Goal: Task Accomplishment & Management: Use online tool/utility

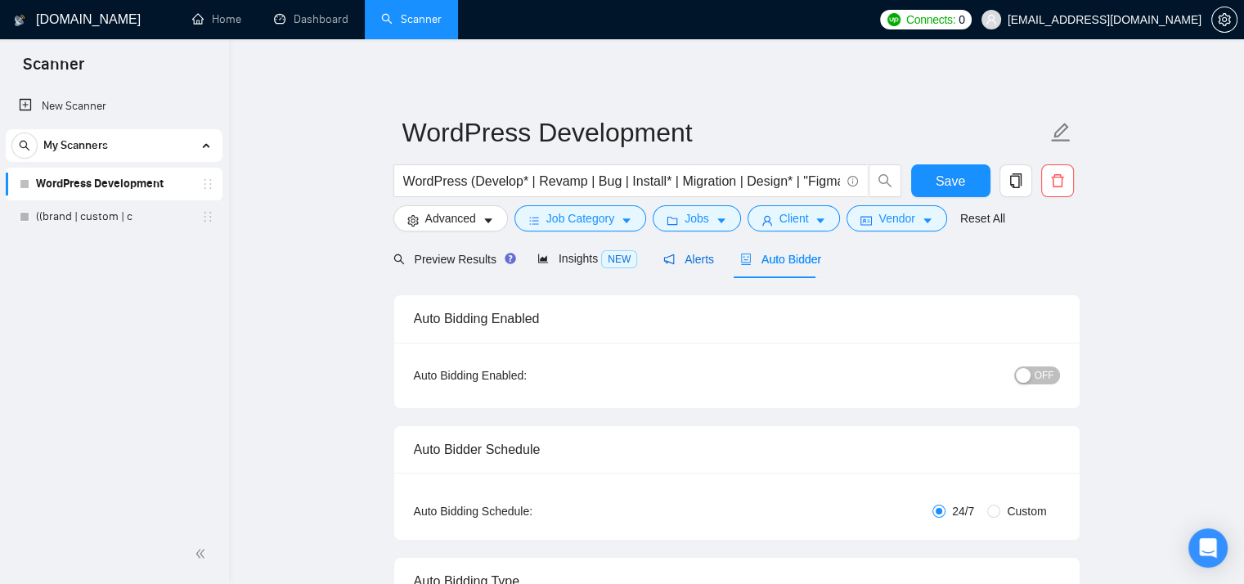
click at [687, 268] on div "Alerts" at bounding box center [688, 259] width 51 height 18
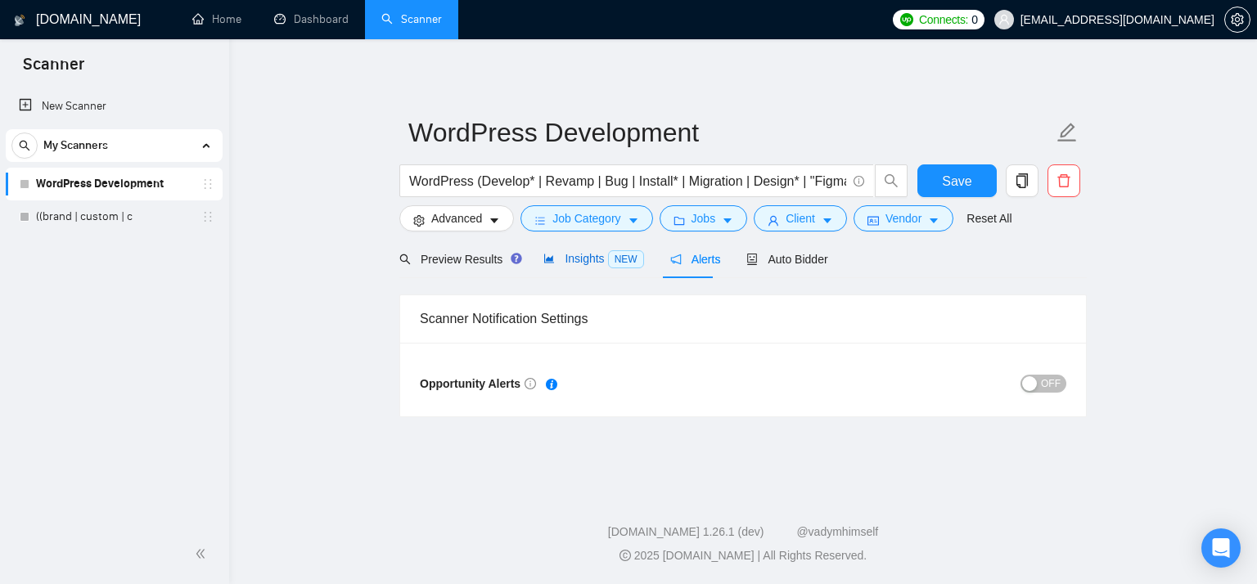
click at [608, 267] on span "NEW" at bounding box center [626, 259] width 36 height 18
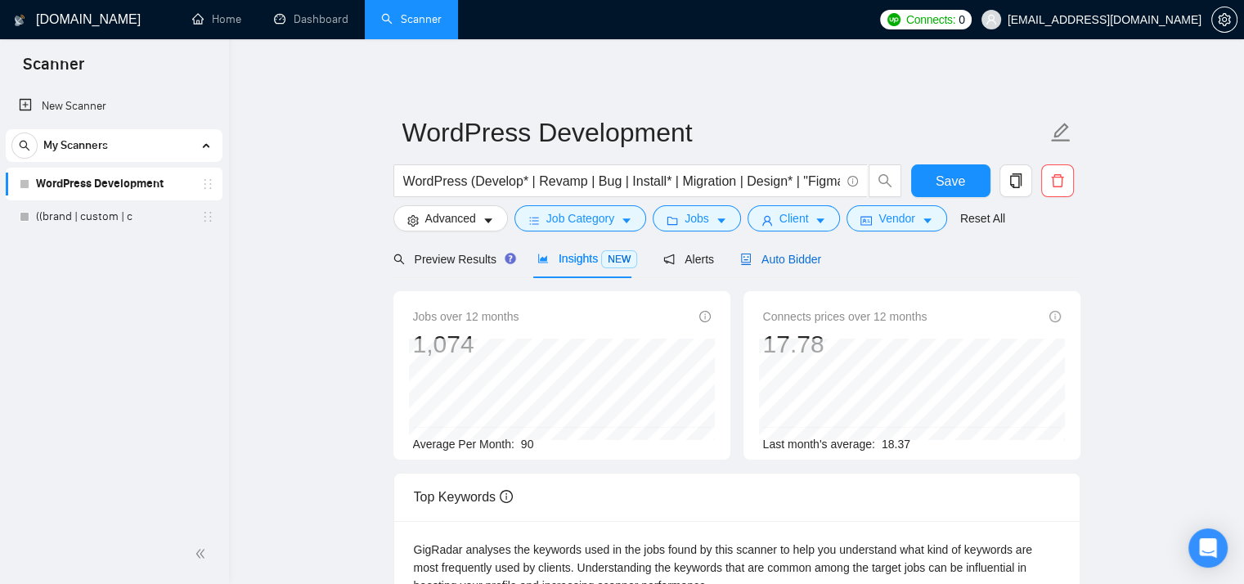
click at [787, 256] on span "Auto Bidder" at bounding box center [780, 259] width 81 height 13
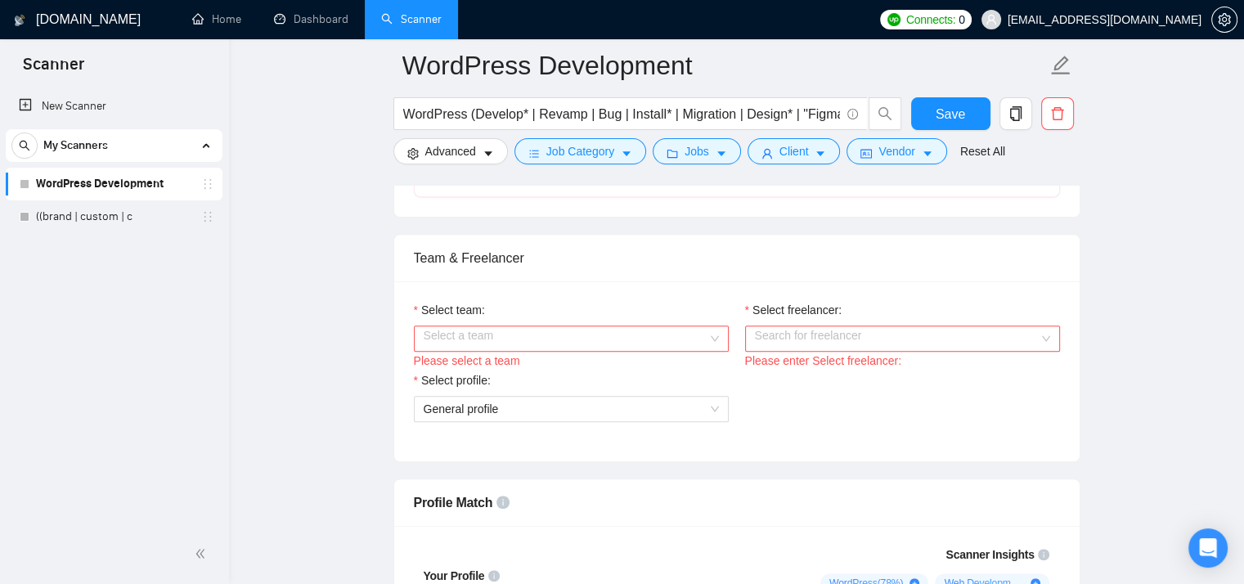
scroll to position [763, 0]
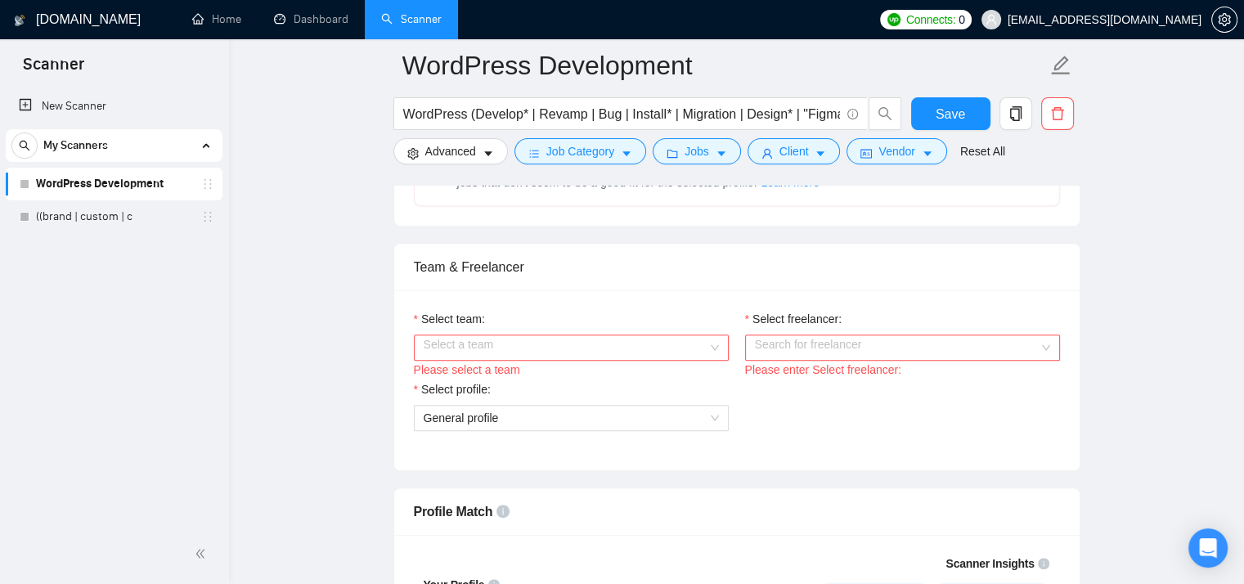
click at [672, 343] on input "Select team:" at bounding box center [566, 347] width 284 height 25
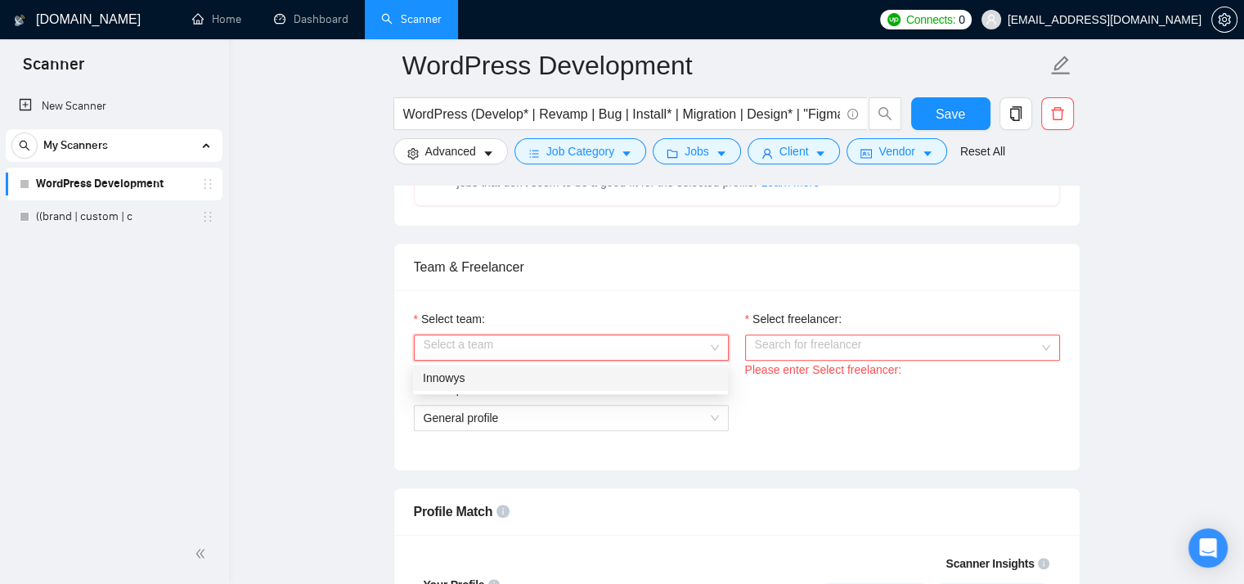
click at [639, 384] on div "Innowys" at bounding box center [570, 378] width 295 height 18
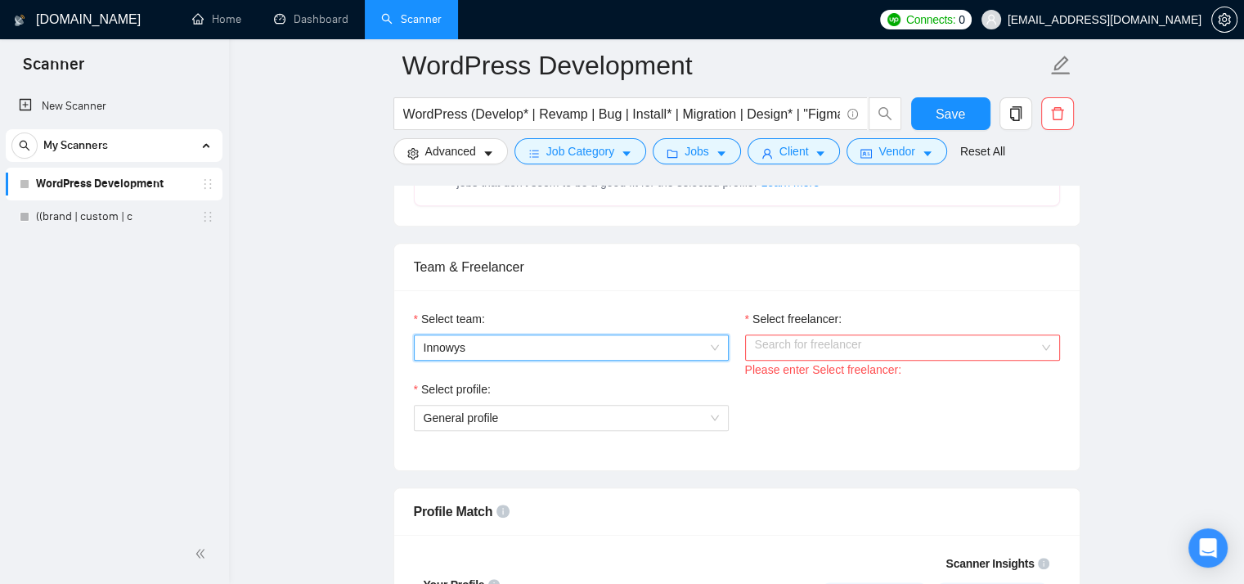
click at [842, 348] on input "Select freelancer:" at bounding box center [897, 347] width 284 height 25
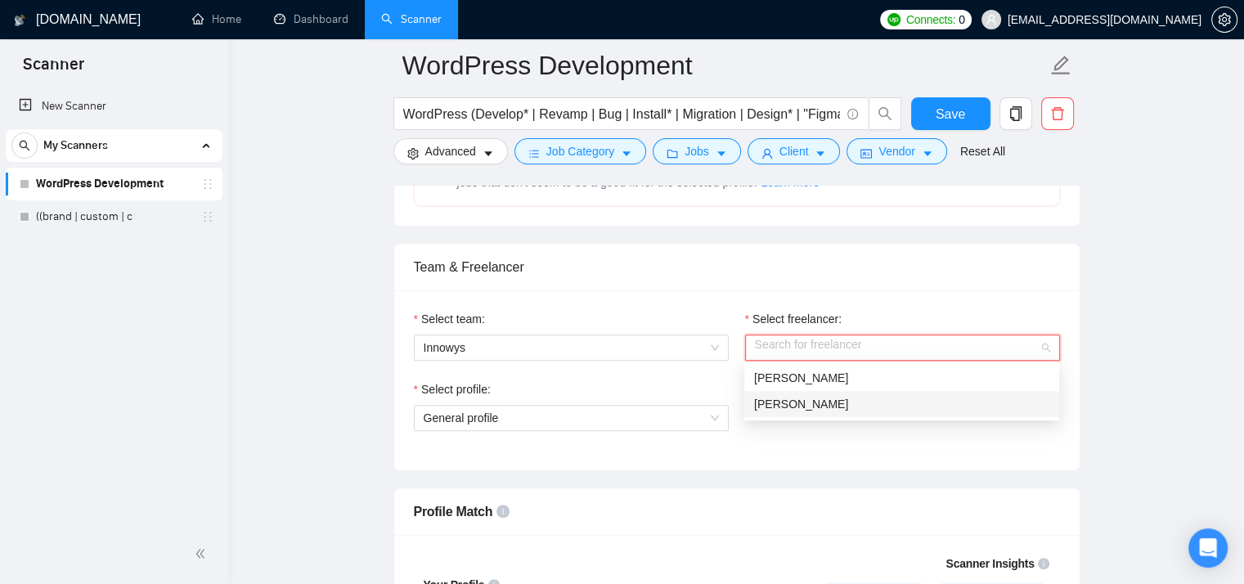
click at [834, 405] on div "[PERSON_NAME]" at bounding box center [901, 404] width 295 height 18
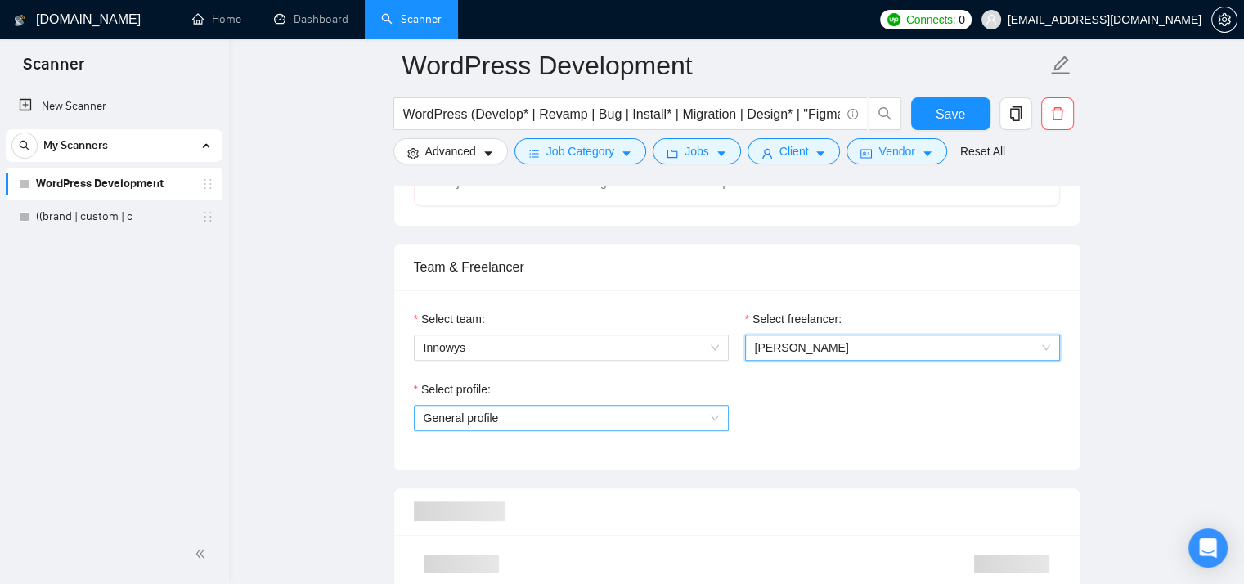
click at [668, 425] on span "General profile" at bounding box center [571, 418] width 295 height 25
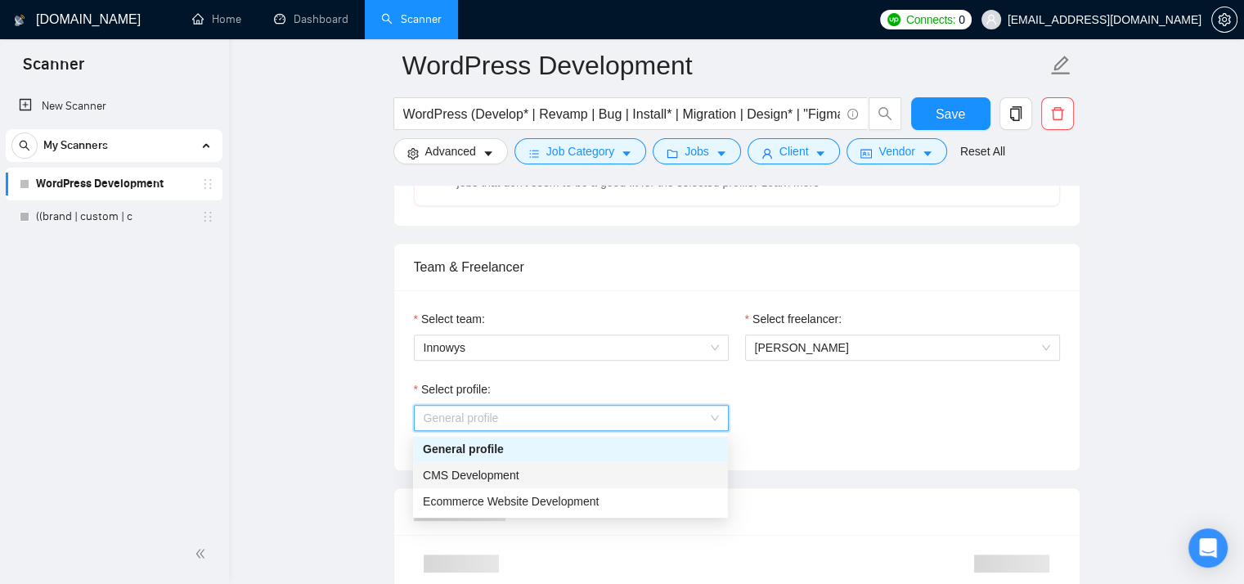
click at [661, 470] on div "CMS Development" at bounding box center [570, 475] width 295 height 18
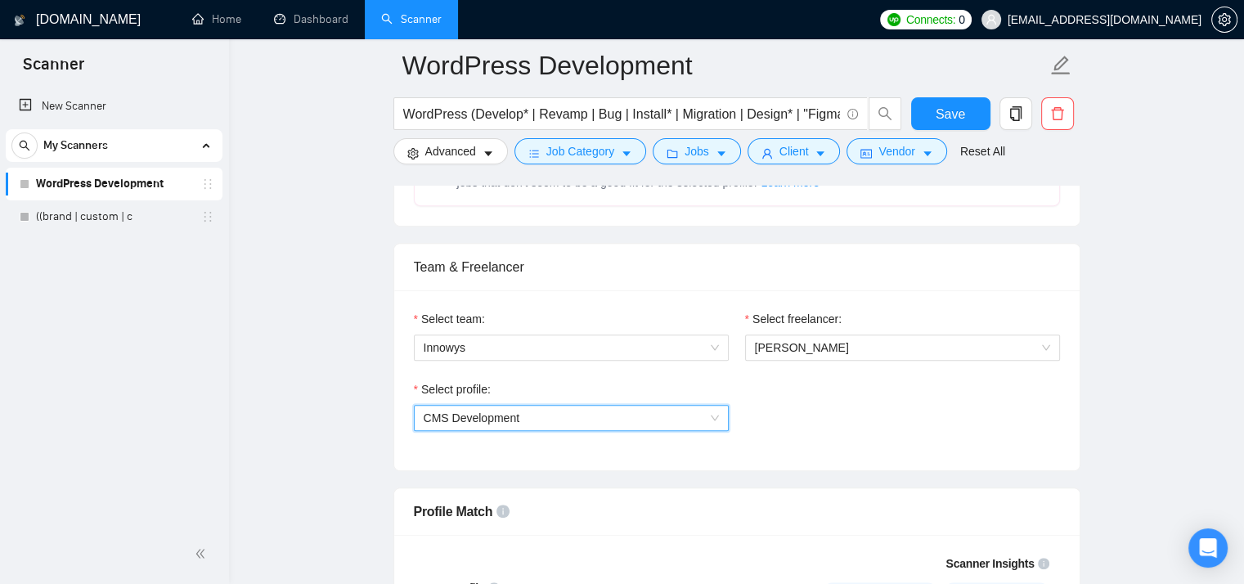
click at [796, 421] on div "Select profile: 1110580750267699200 CMS Development" at bounding box center [737, 415] width 663 height 70
click at [695, 414] on span "CMS Development" at bounding box center [571, 418] width 295 height 25
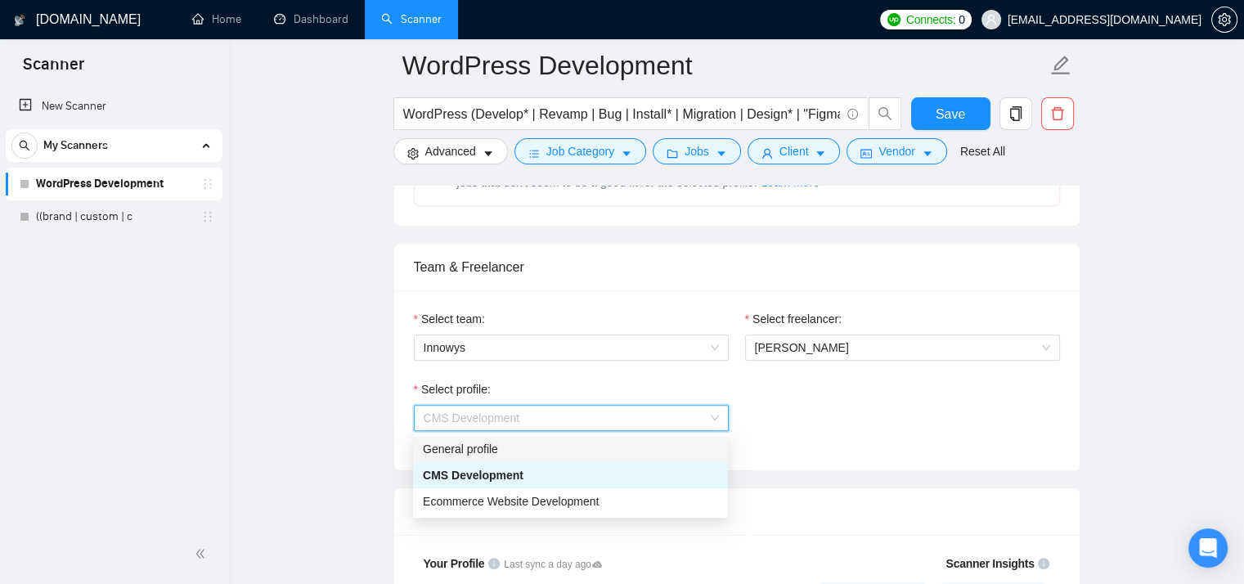
click at [666, 452] on div "General profile" at bounding box center [570, 449] width 295 height 18
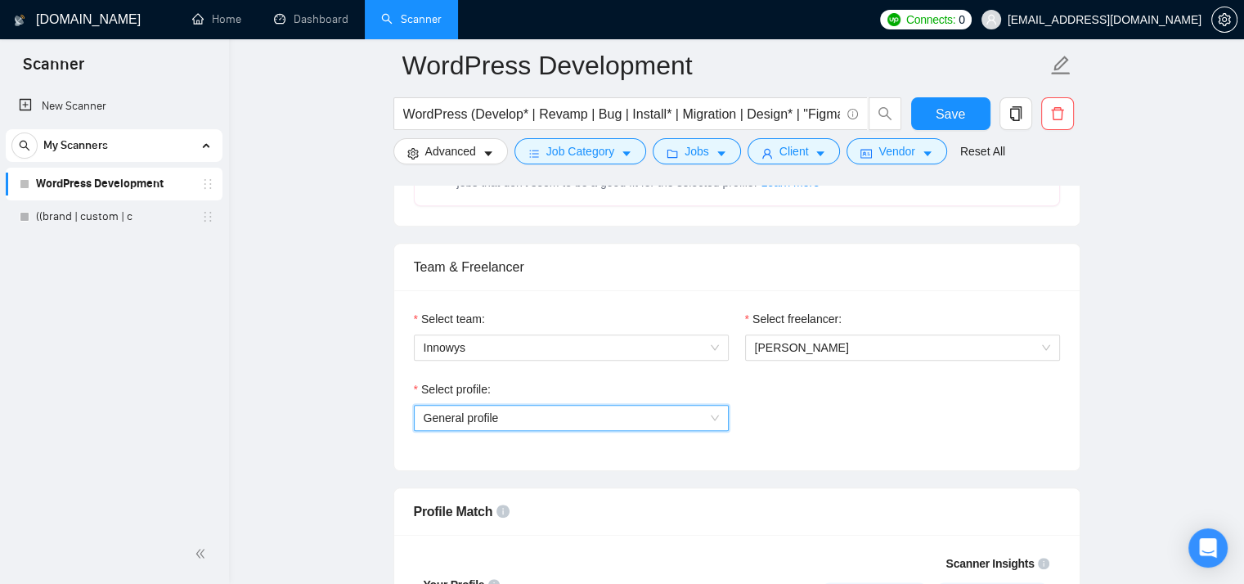
click at [659, 423] on span "General profile" at bounding box center [571, 418] width 295 height 25
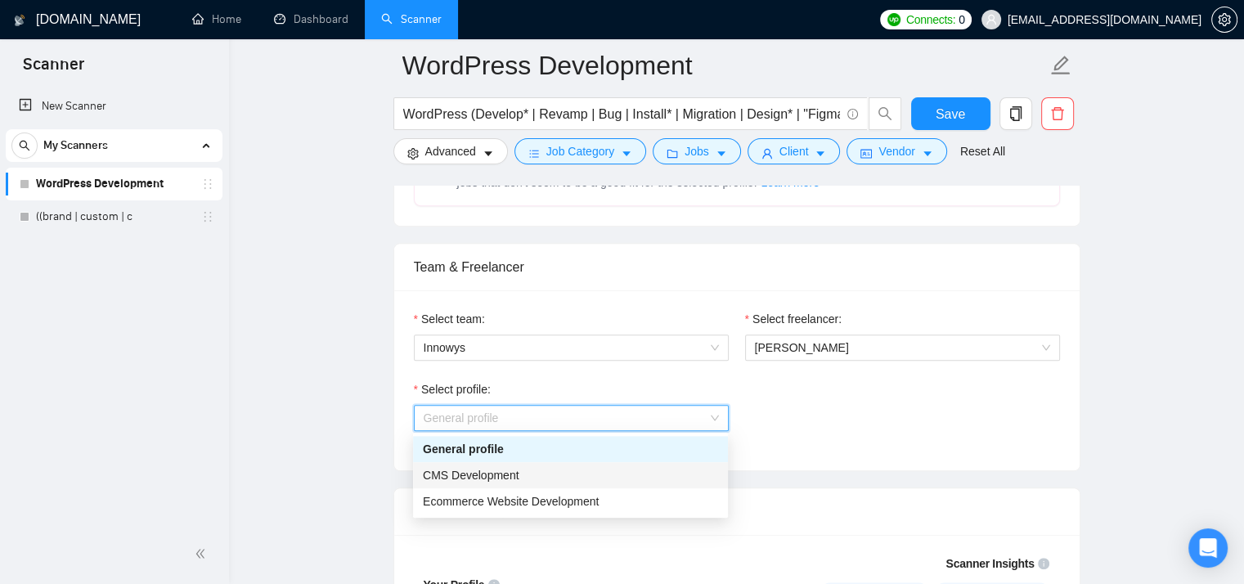
click at [650, 484] on div "CMS Development" at bounding box center [570, 475] width 315 height 26
drag, startPoint x: 650, startPoint y: 484, endPoint x: 653, endPoint y: 475, distance: 9.6
click at [650, 483] on div "CMS Development" at bounding box center [570, 475] width 315 height 26
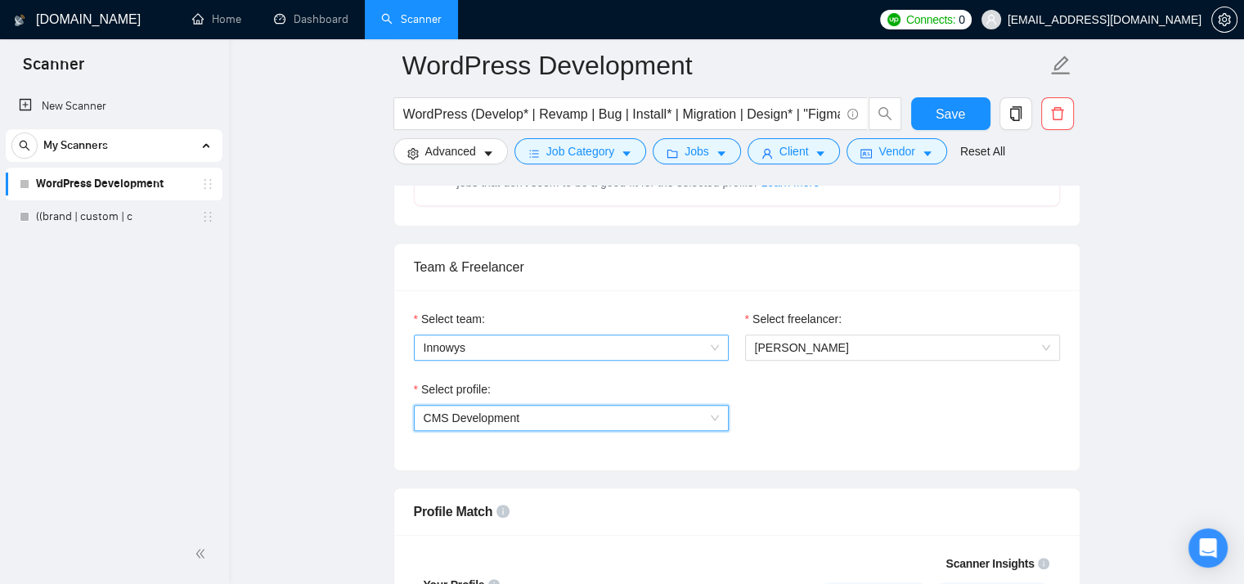
click at [653, 352] on span "Innowys" at bounding box center [571, 347] width 295 height 25
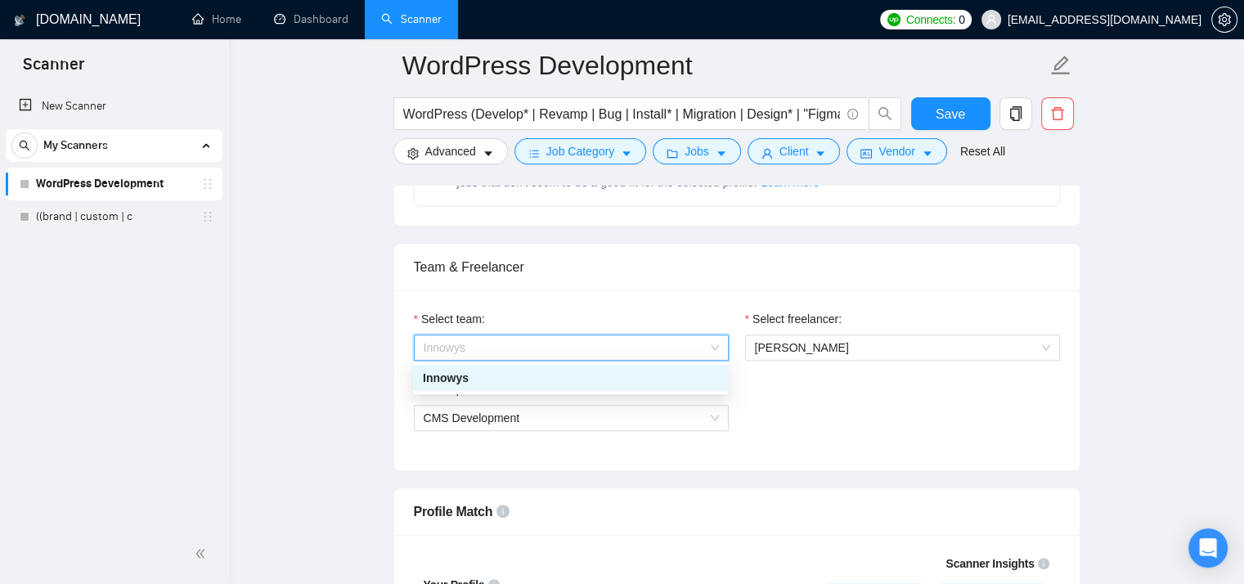
click at [654, 379] on div "Innowys" at bounding box center [570, 378] width 295 height 18
click at [654, 380] on div "Select profile:" at bounding box center [571, 392] width 315 height 25
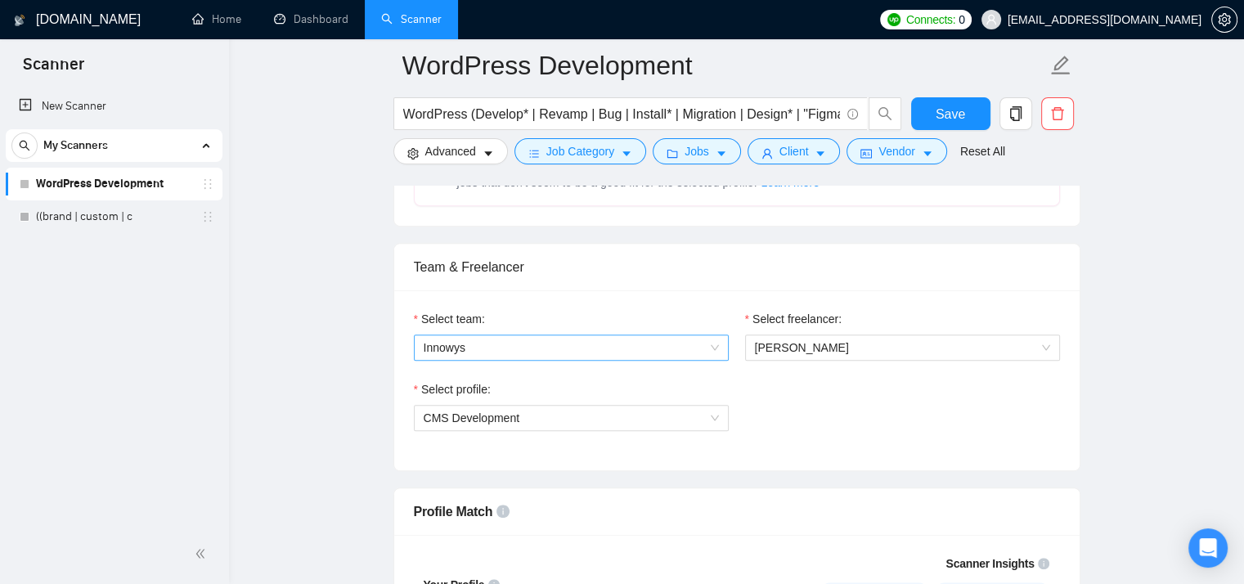
click at [668, 353] on span "Innowys" at bounding box center [571, 347] width 295 height 25
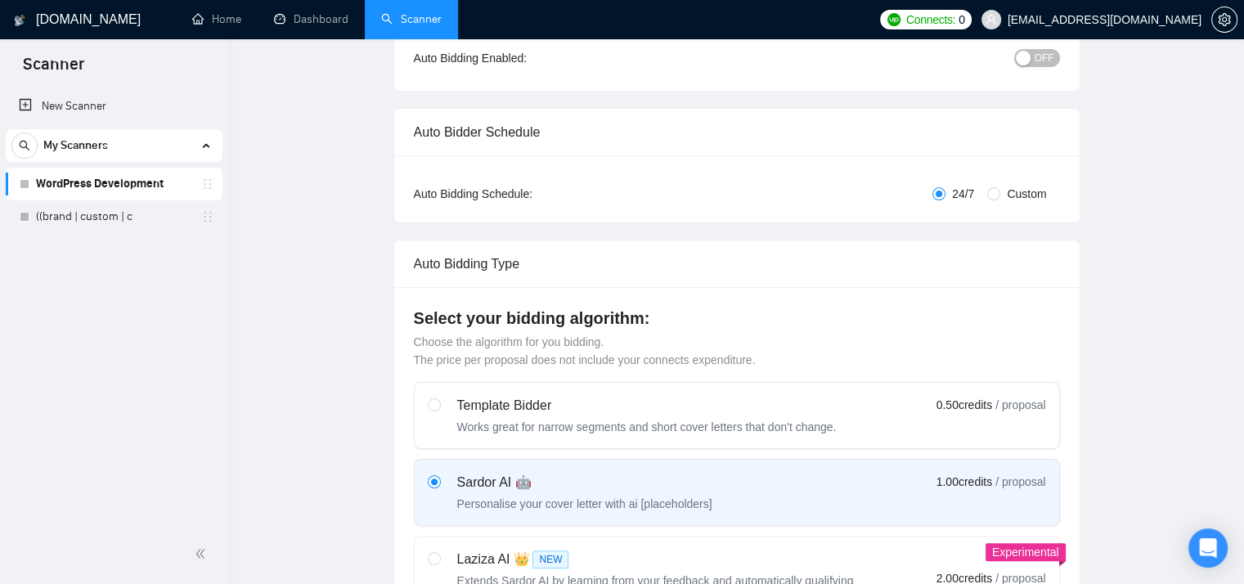
scroll to position [0, 0]
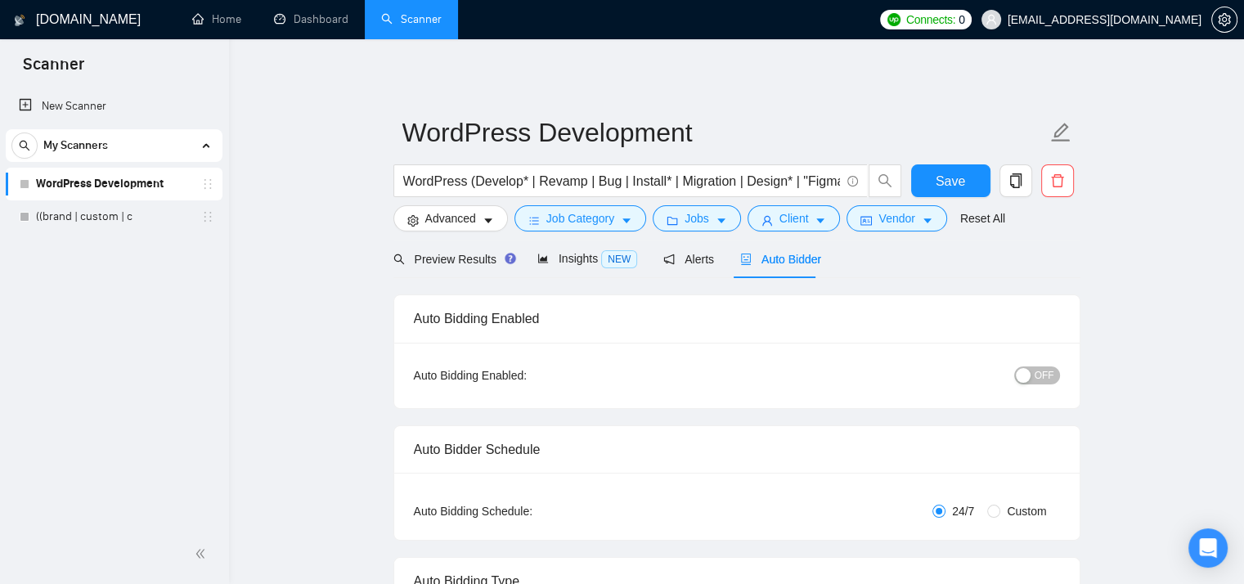
click at [116, 191] on link "WordPress Development" at bounding box center [113, 184] width 155 height 33
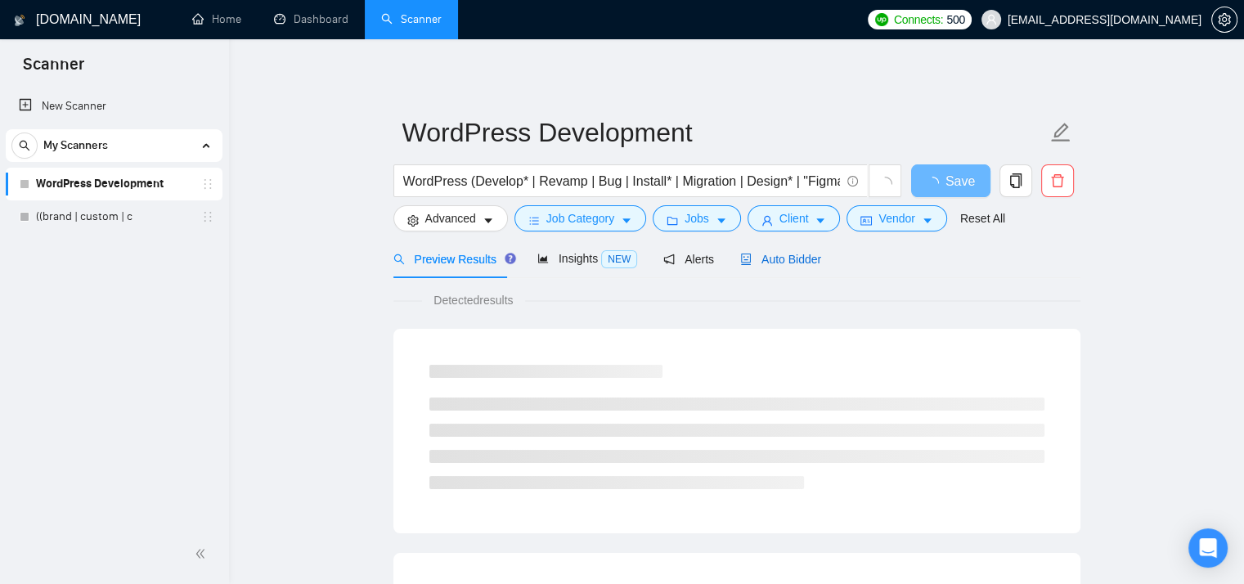
click at [772, 258] on span "Auto Bidder" at bounding box center [780, 259] width 81 height 13
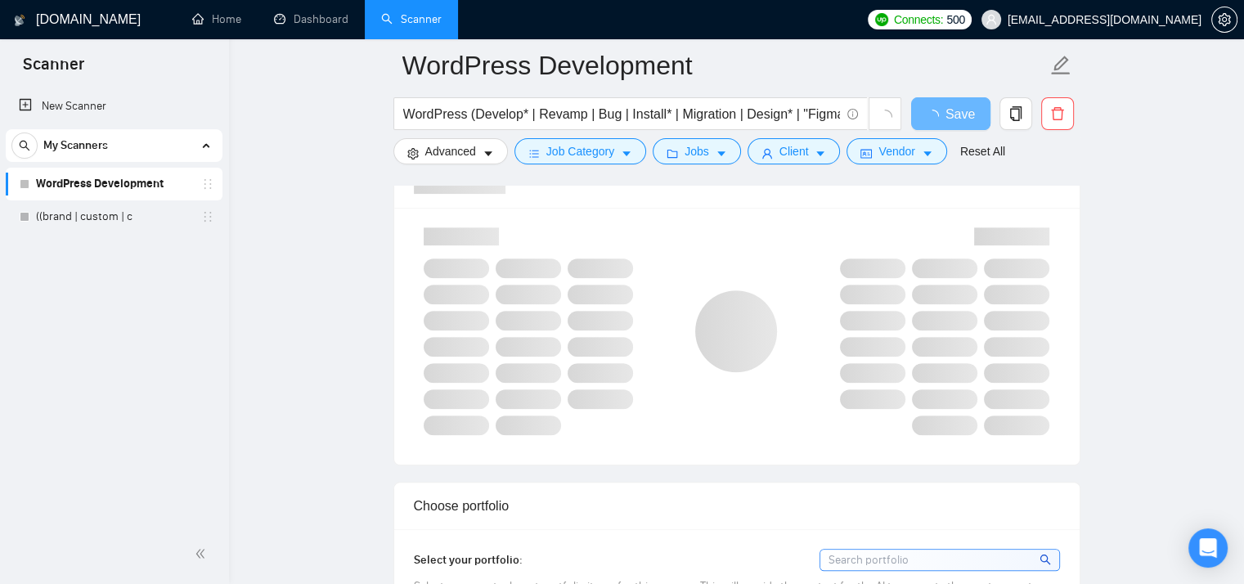
scroll to position [763, 0]
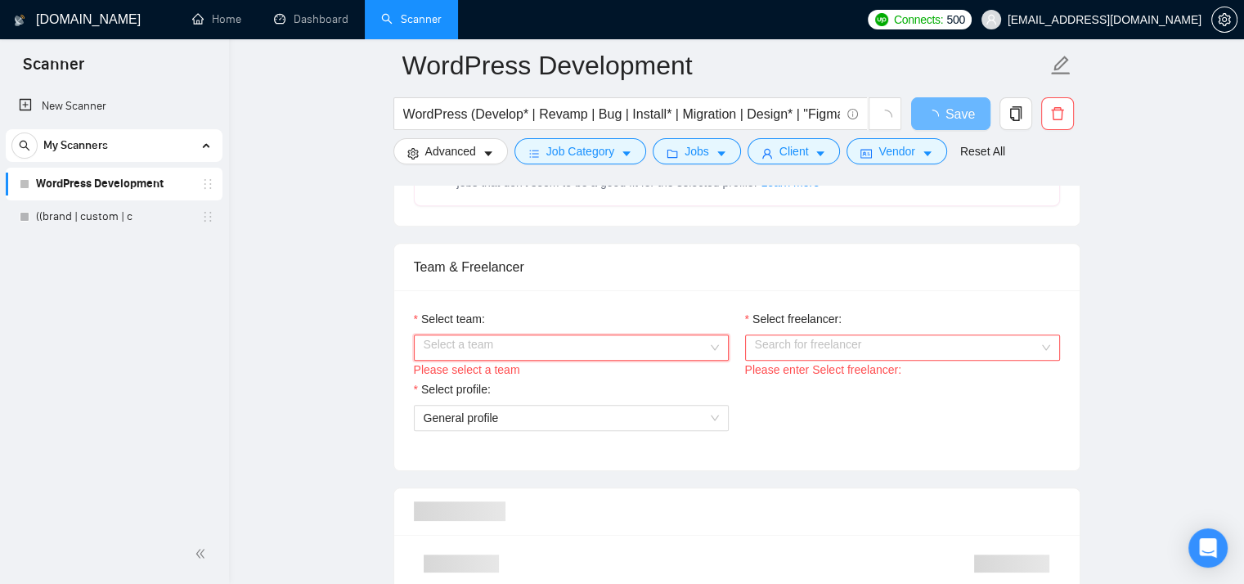
click at [652, 335] on input "Select team:" at bounding box center [566, 347] width 284 height 25
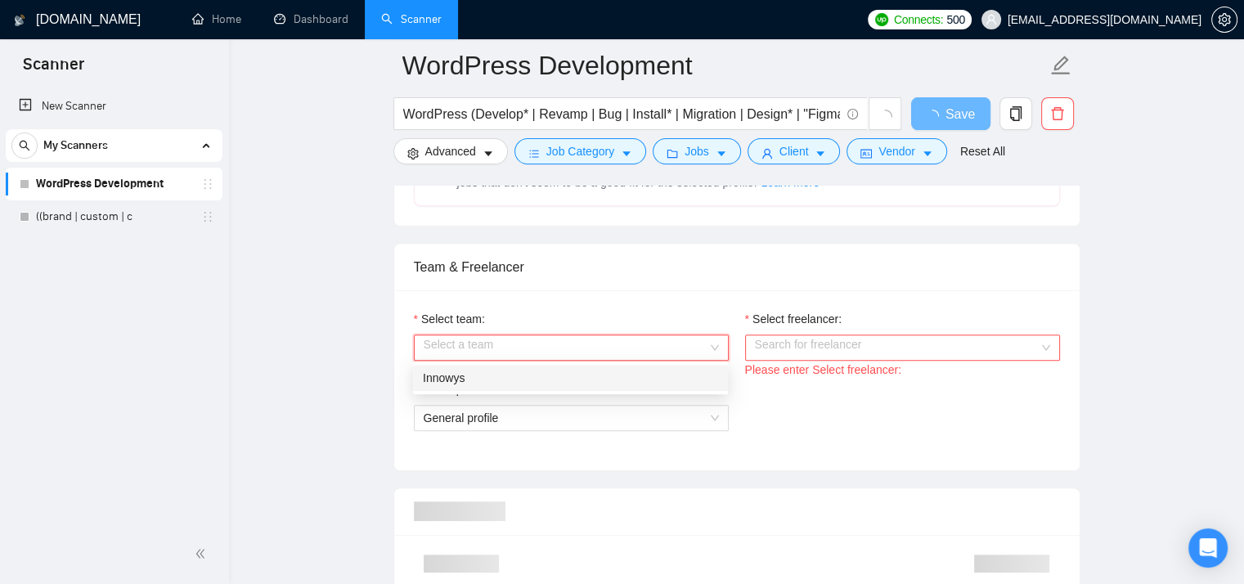
click at [630, 375] on div "Innowys" at bounding box center [570, 378] width 295 height 18
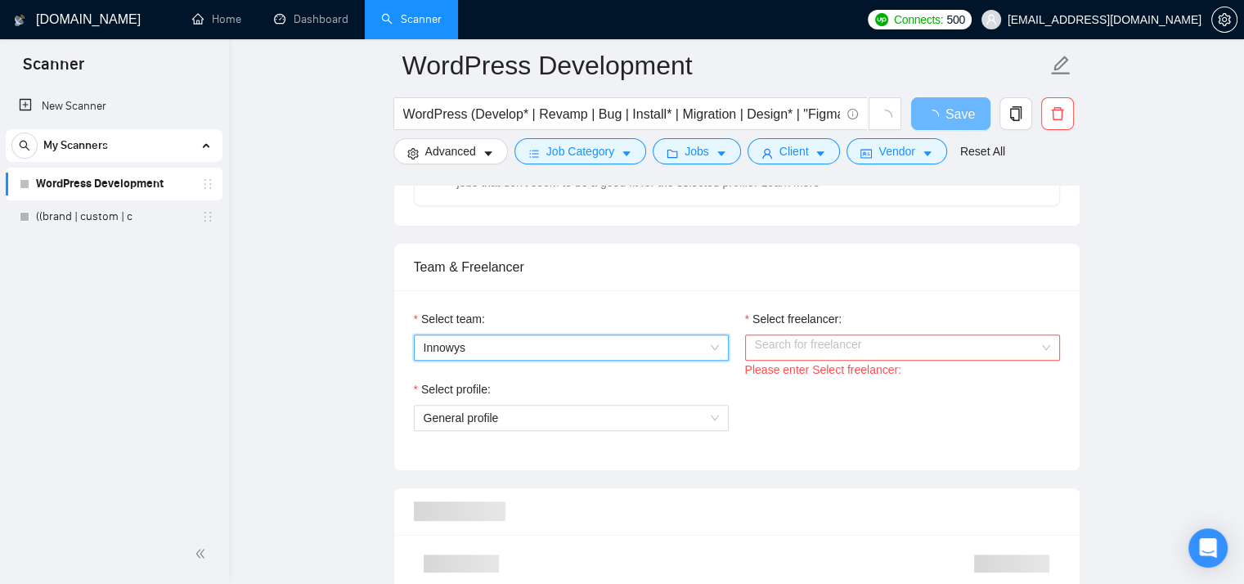
click at [792, 345] on input "Select freelancer:" at bounding box center [897, 347] width 284 height 25
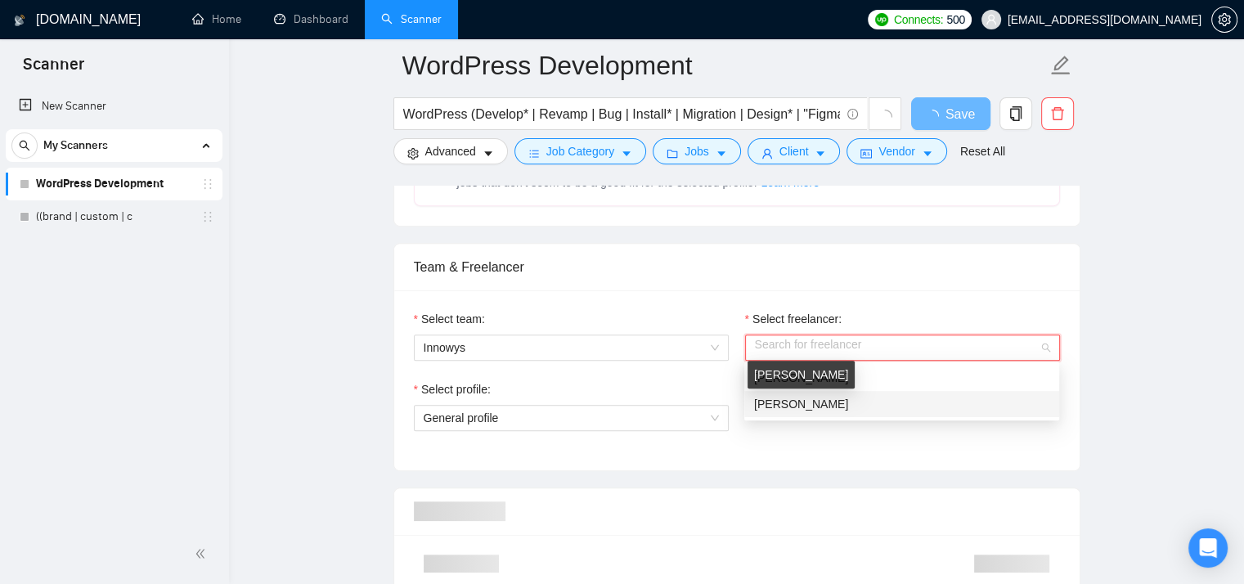
click at [776, 408] on span "[PERSON_NAME]" at bounding box center [801, 404] width 94 height 13
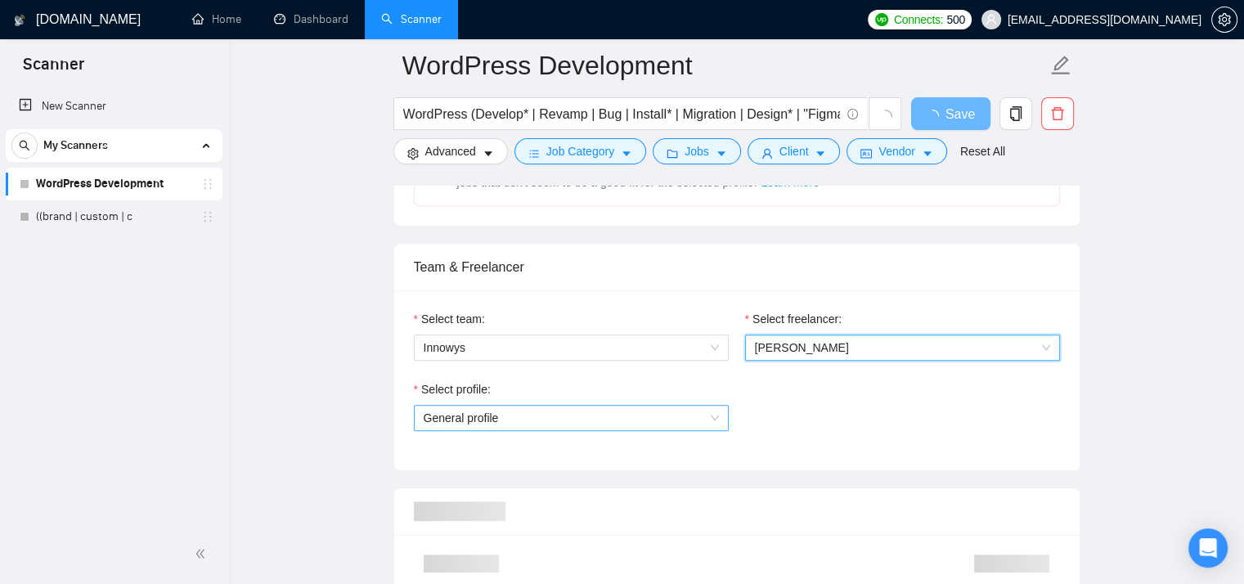
click at [514, 424] on span "General profile" at bounding box center [571, 418] width 295 height 25
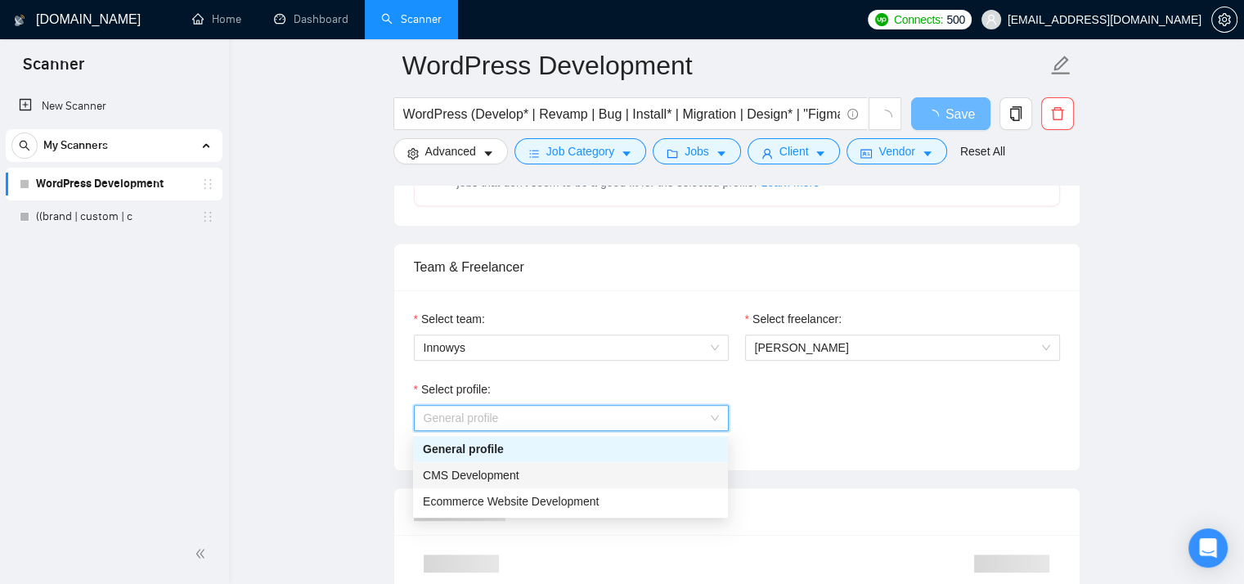
click at [518, 474] on div "CMS Development" at bounding box center [570, 475] width 295 height 18
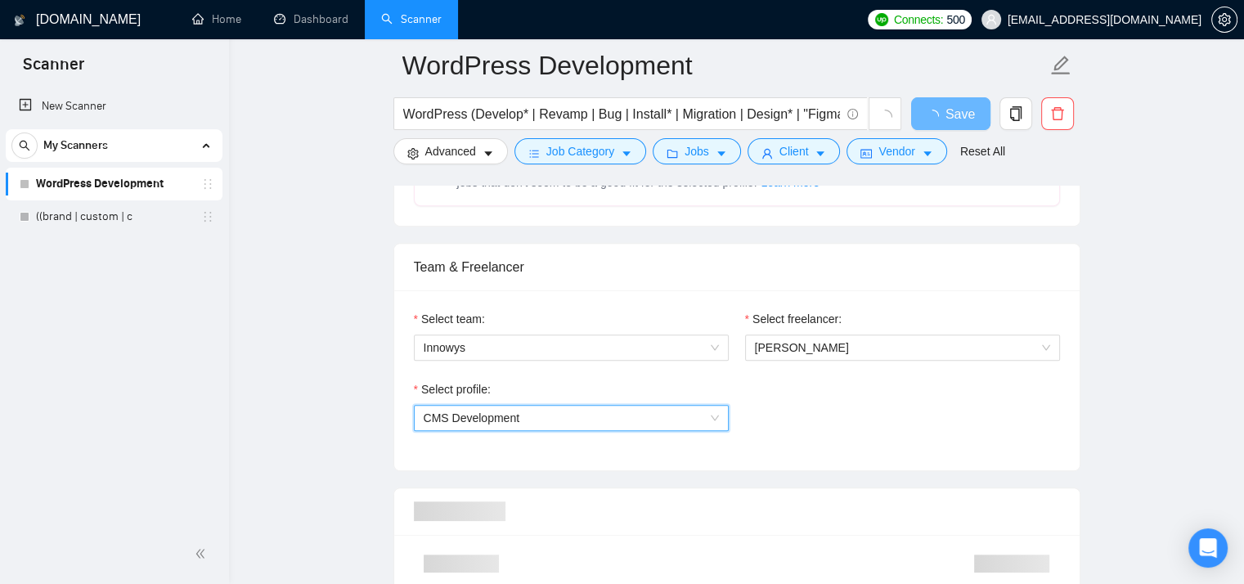
click at [766, 404] on div "Select profile: 1110580750267699200 CMS Development" at bounding box center [737, 415] width 663 height 70
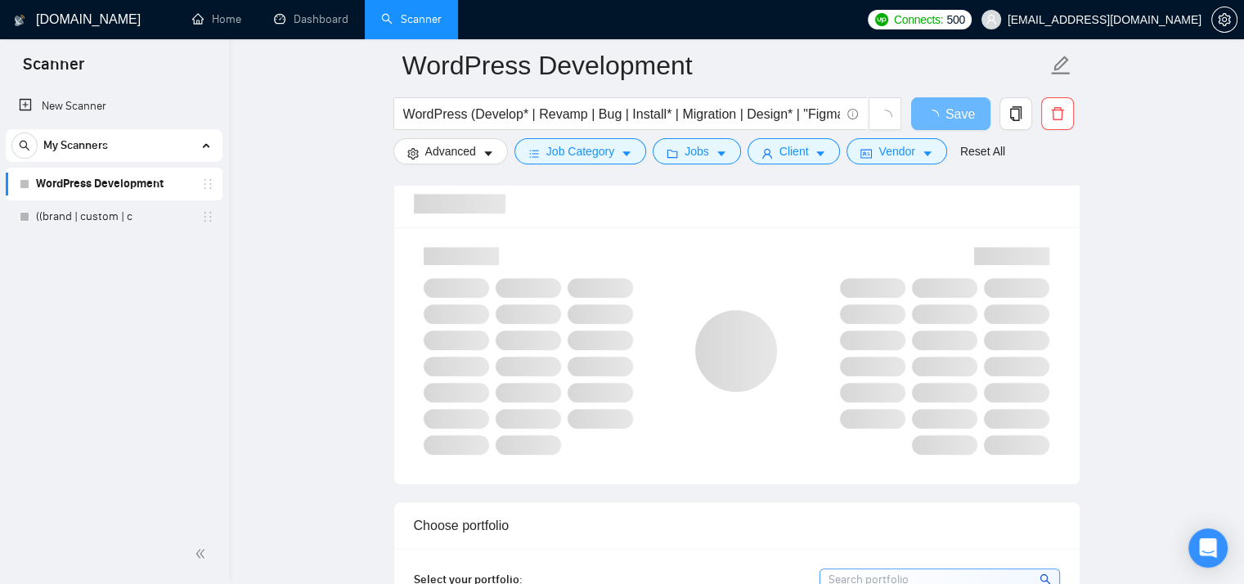
scroll to position [1090, 0]
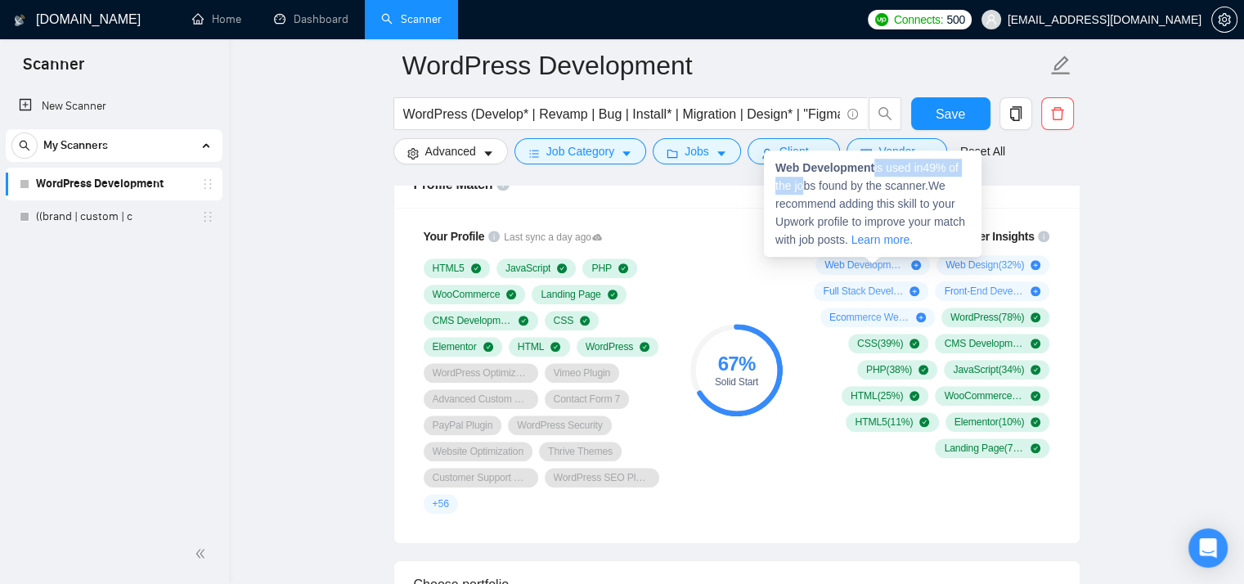
drag, startPoint x: 874, startPoint y: 166, endPoint x: 793, endPoint y: 182, distance: 82.5
click at [795, 182] on span "Web Development is used in 49 % of the jobs found by the scanner. We recommend …" at bounding box center [871, 203] width 190 height 85
click at [783, 182] on span "Web Development is used in 49 % of the jobs found by the scanner. We recommend …" at bounding box center [871, 203] width 190 height 85
drag, startPoint x: 785, startPoint y: 178, endPoint x: 779, endPoint y: 170, distance: 9.3
click at [779, 169] on strong "Web Development" at bounding box center [825, 167] width 99 height 13
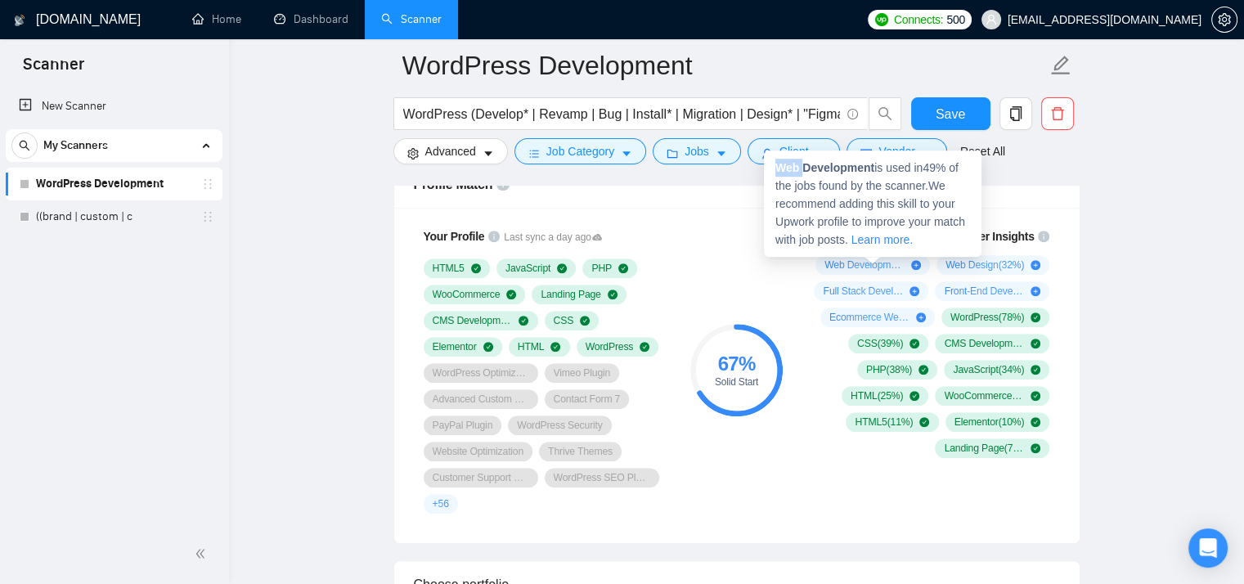
click at [779, 169] on strong "Web Development" at bounding box center [825, 167] width 99 height 13
click at [873, 169] on strong "Web Development" at bounding box center [825, 167] width 99 height 13
copy strong "Web Development"
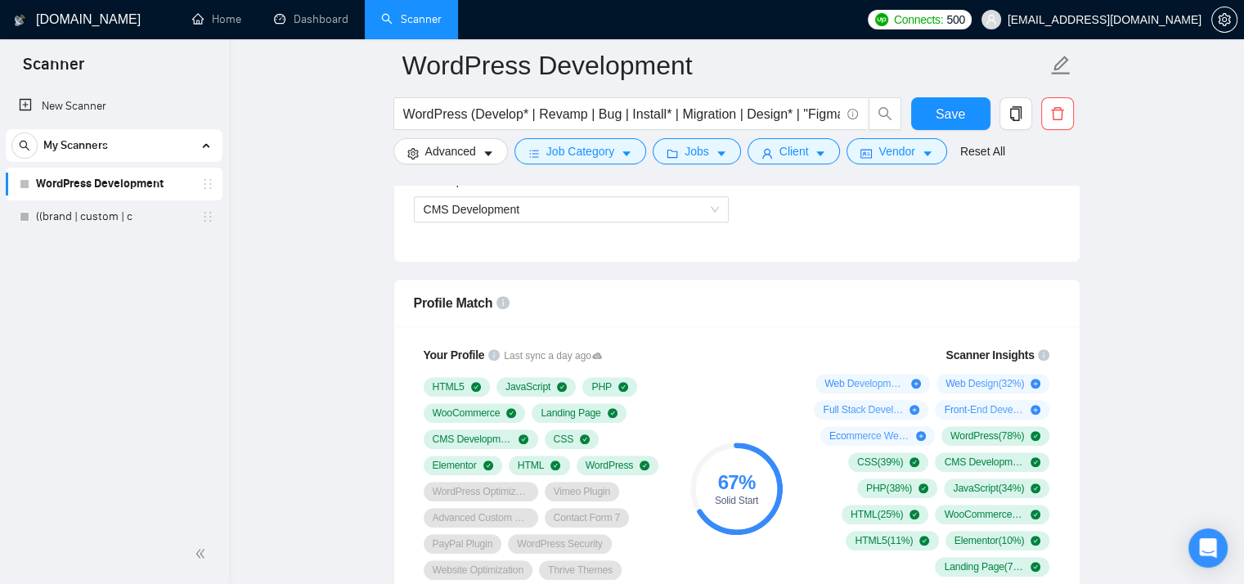
scroll to position [872, 0]
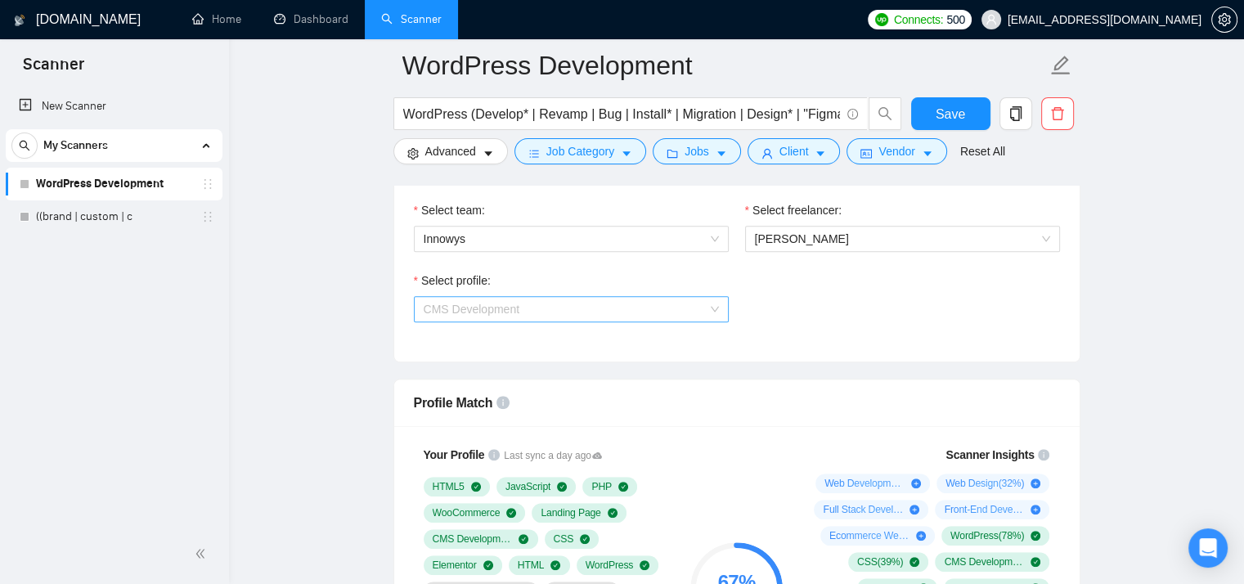
click at [627, 302] on span "CMS Development" at bounding box center [571, 309] width 295 height 25
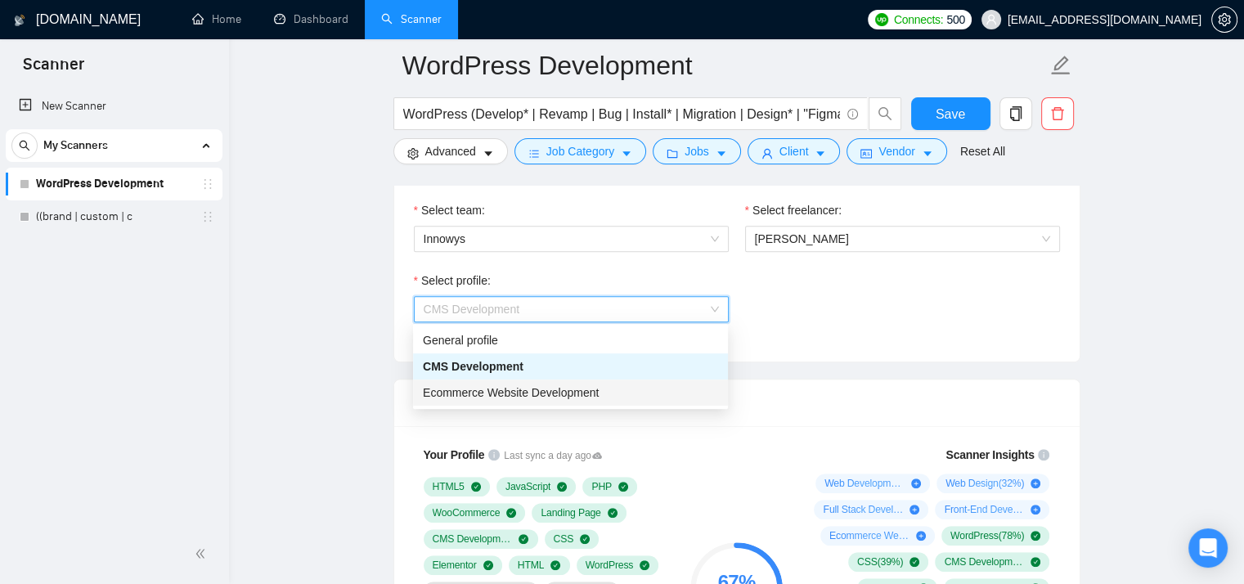
click at [605, 393] on div "Ecommerce Website Development" at bounding box center [570, 393] width 295 height 18
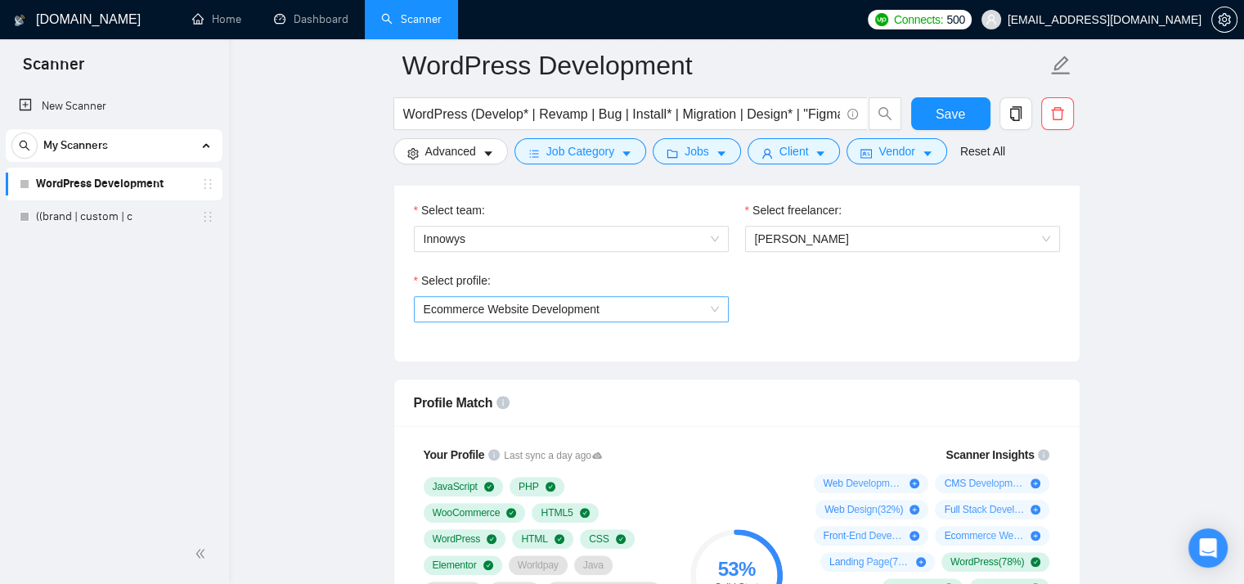
click at [684, 311] on span "Ecommerce Website Development" at bounding box center [571, 309] width 295 height 25
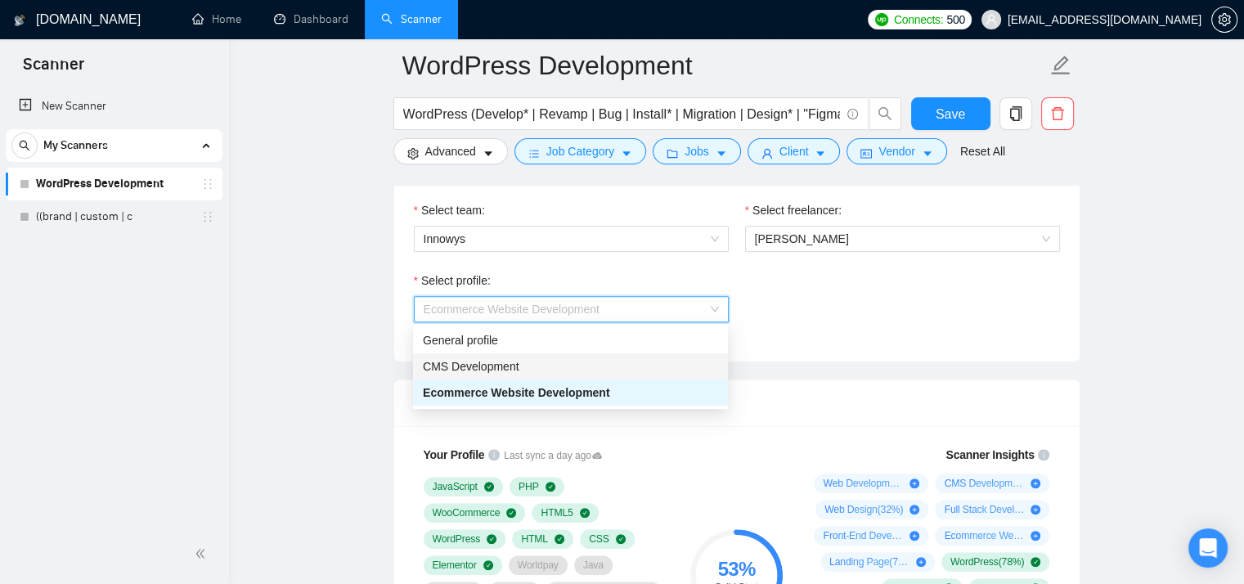
click at [638, 373] on div "CMS Development" at bounding box center [570, 366] width 295 height 18
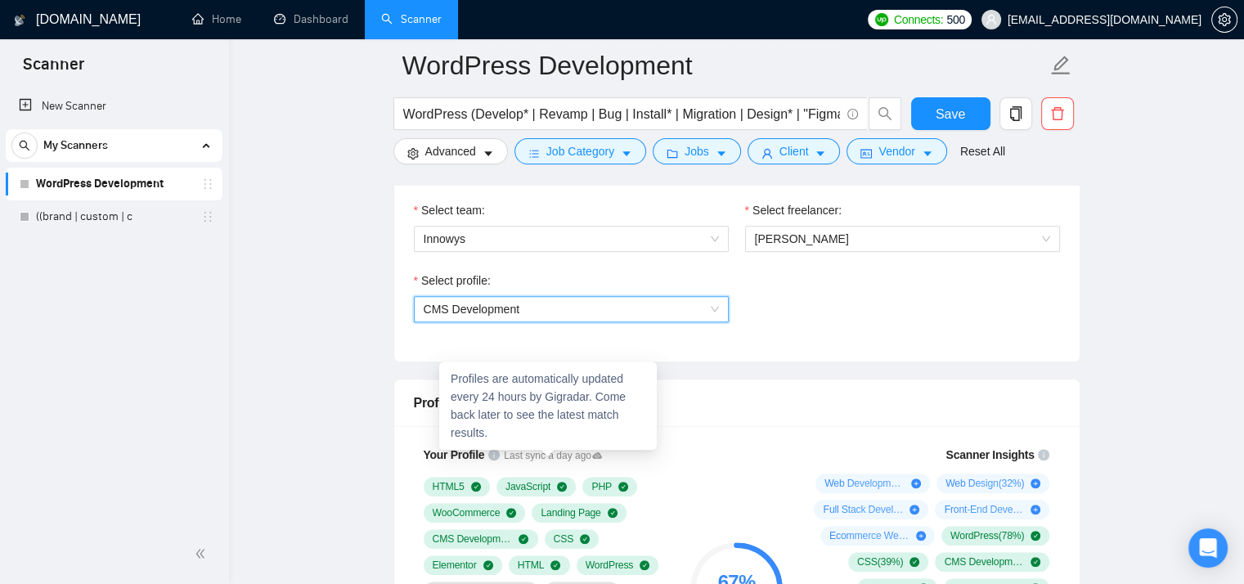
click at [595, 455] on icon at bounding box center [597, 455] width 10 height 7
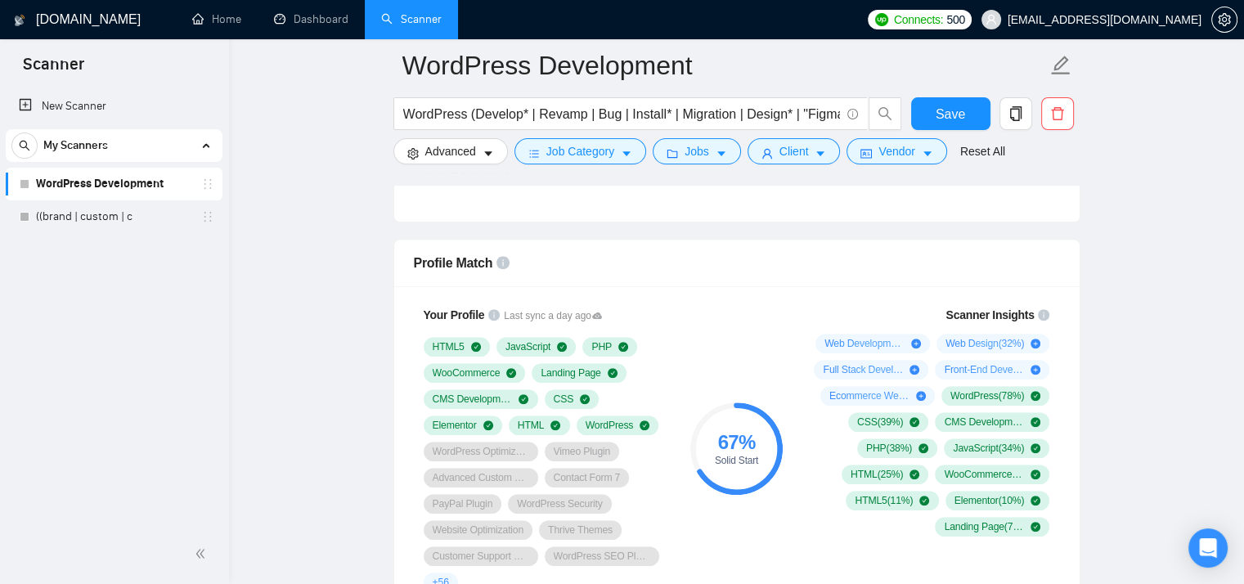
scroll to position [982, 0]
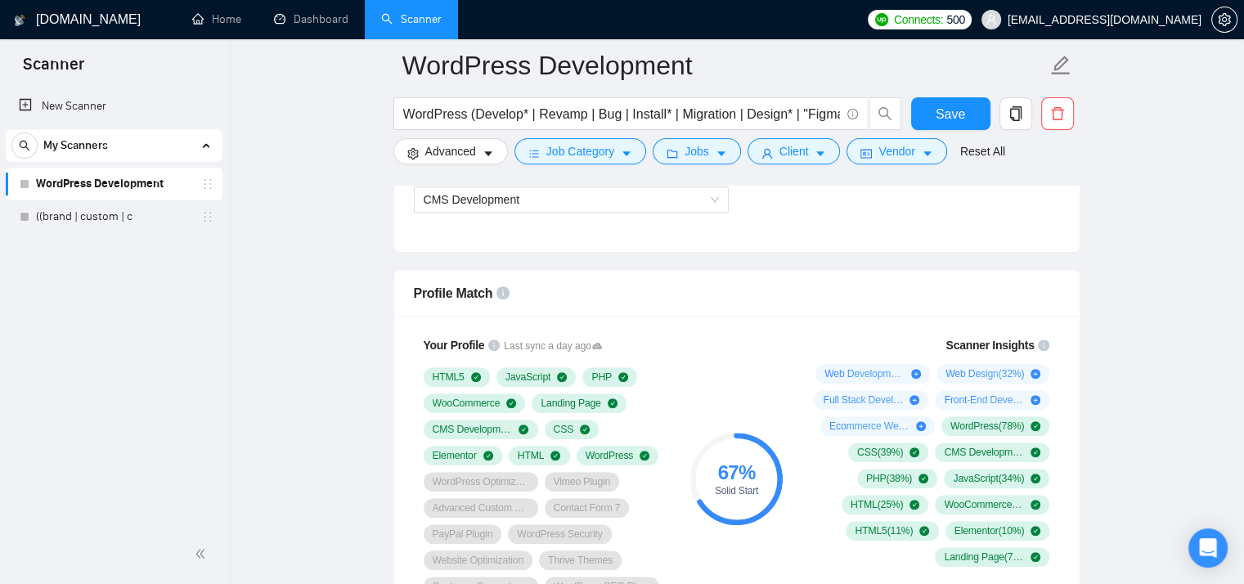
click at [856, 204] on div "Select profile: CMS Development" at bounding box center [737, 197] width 663 height 70
click at [567, 199] on span "CMS Development" at bounding box center [571, 199] width 295 height 25
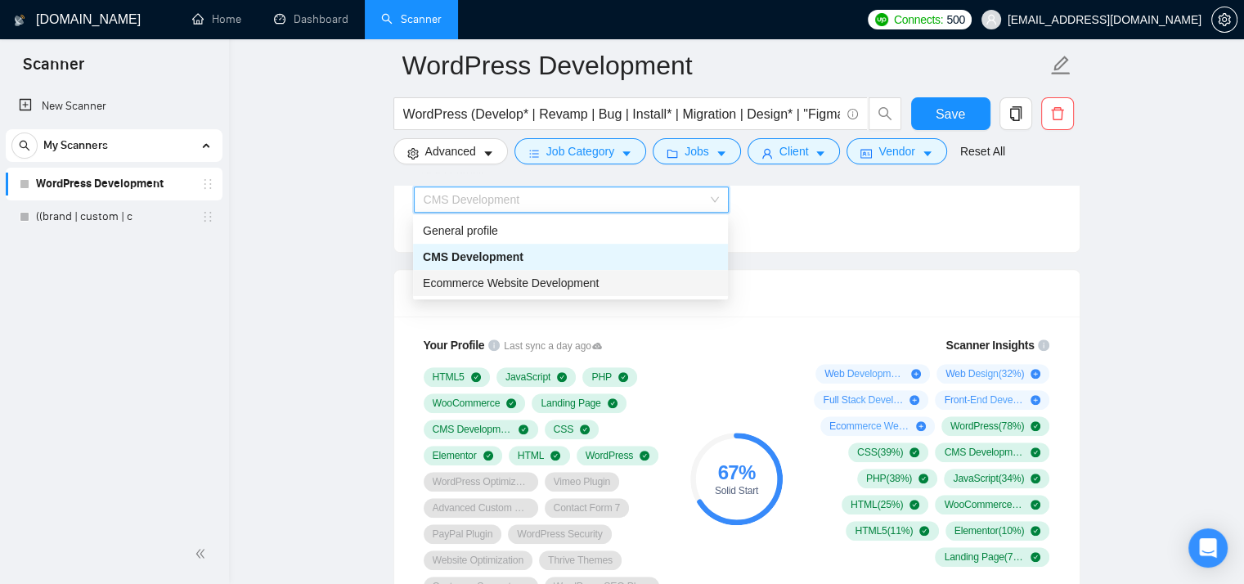
click at [566, 282] on span "Ecommerce Website Development" at bounding box center [511, 283] width 176 height 13
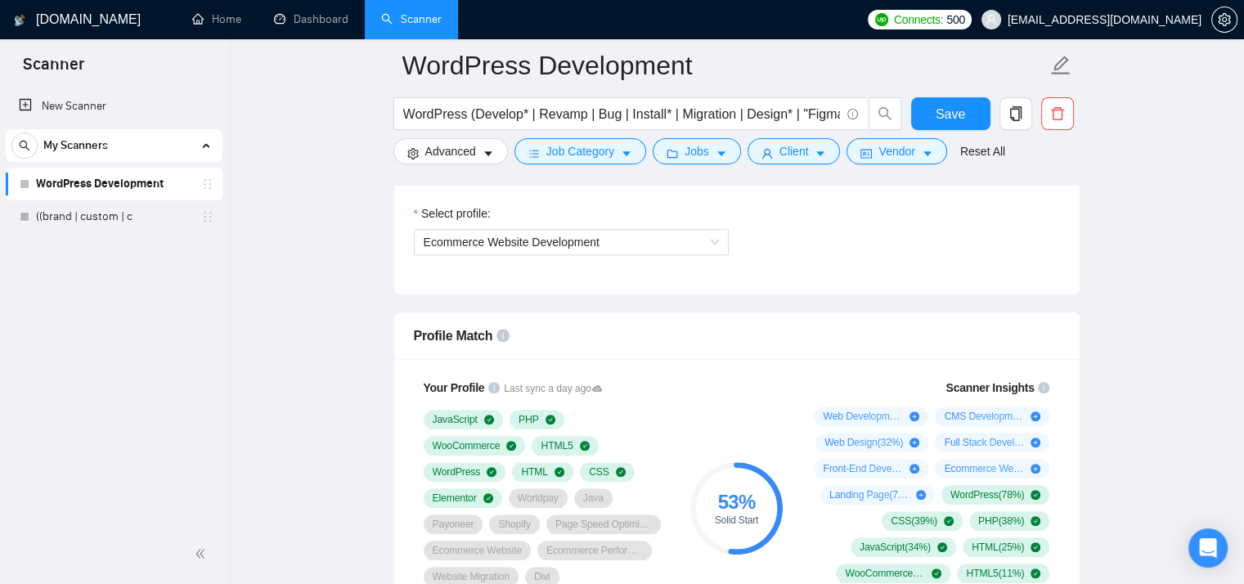
scroll to position [872, 0]
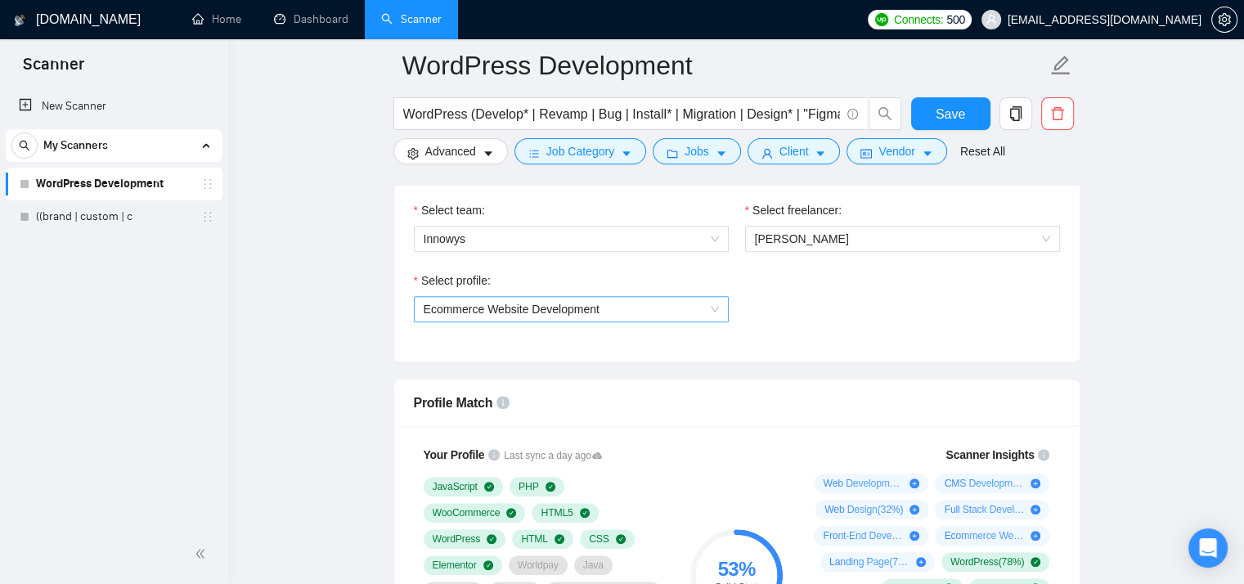
click at [664, 309] on span "Ecommerce Website Development" at bounding box center [571, 309] width 295 height 25
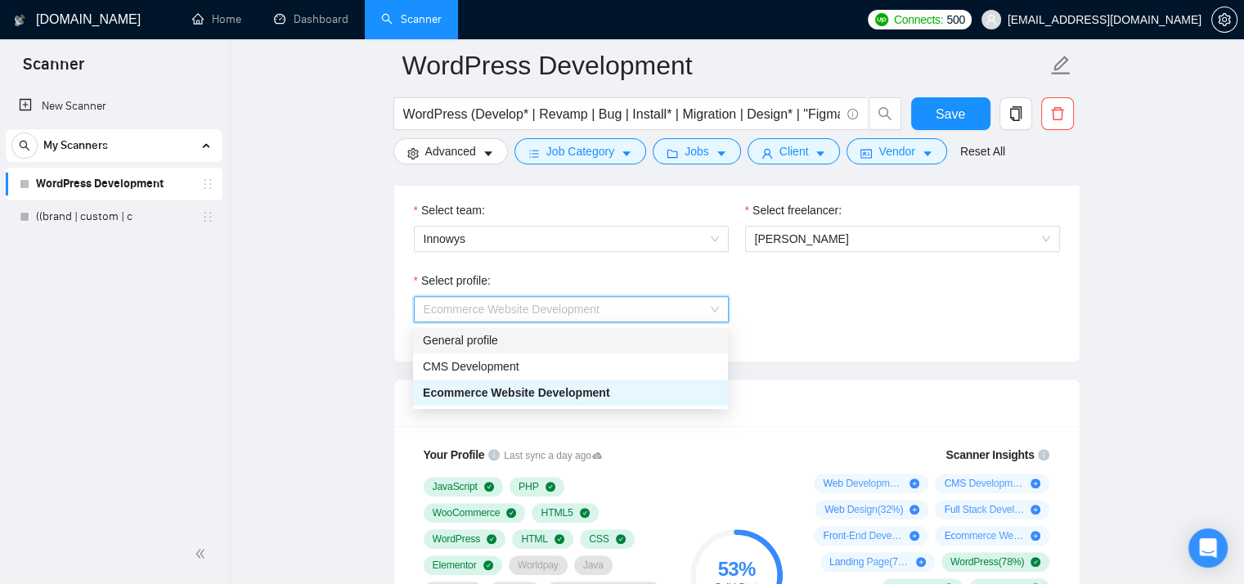
click at [673, 335] on div "General profile" at bounding box center [570, 340] width 295 height 18
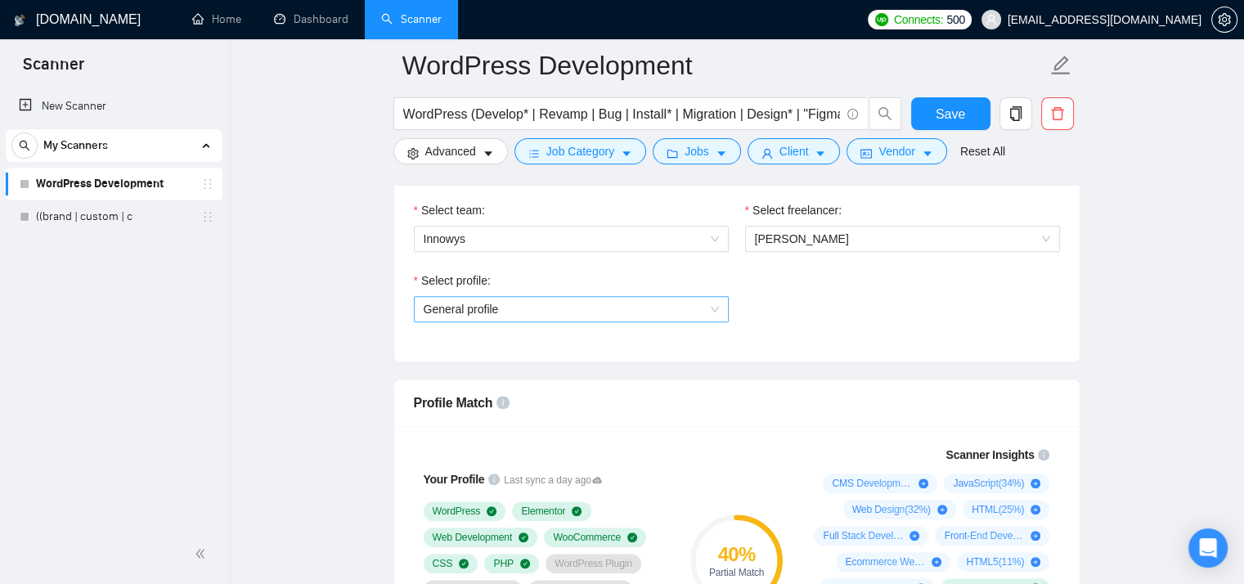
click at [624, 305] on span "General profile" at bounding box center [571, 309] width 295 height 25
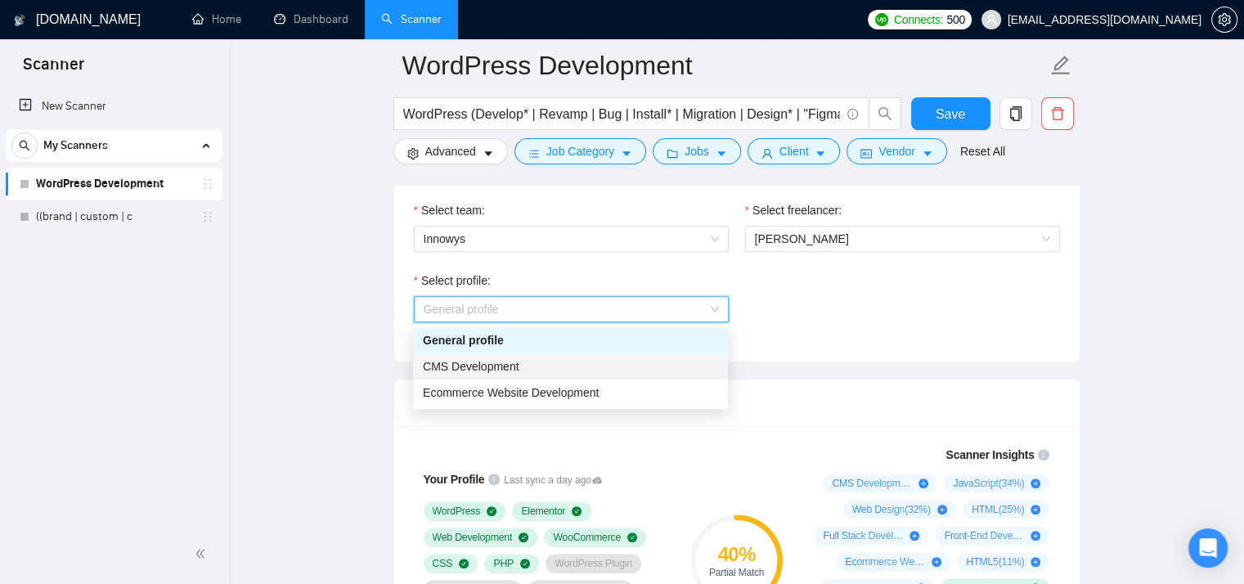
click at [619, 357] on div "CMS Development" at bounding box center [570, 366] width 295 height 18
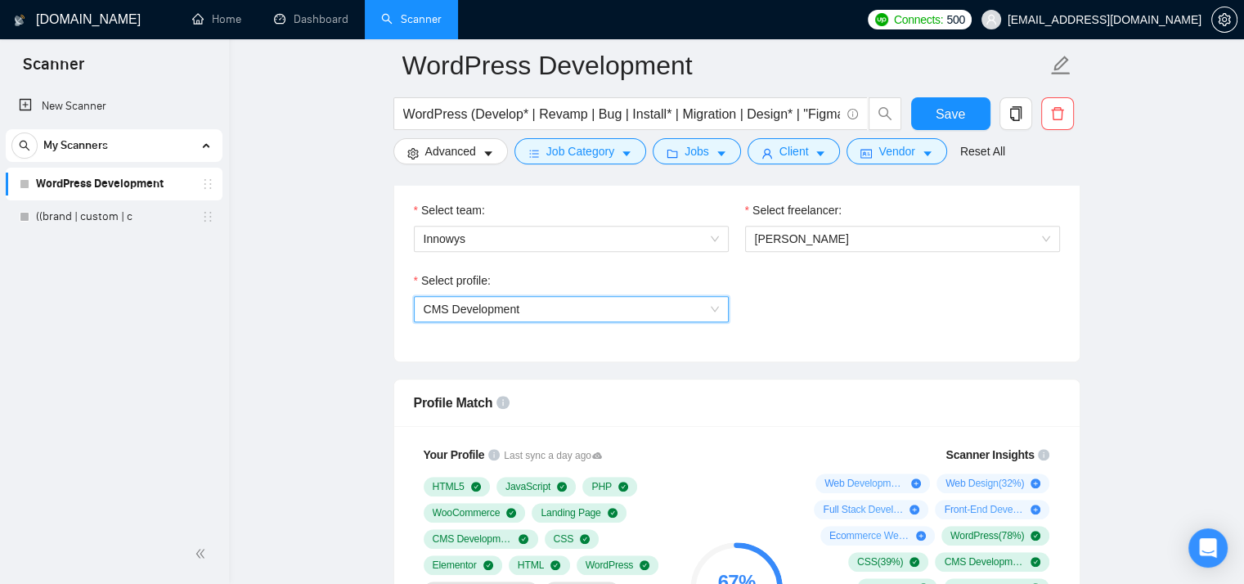
scroll to position [982, 0]
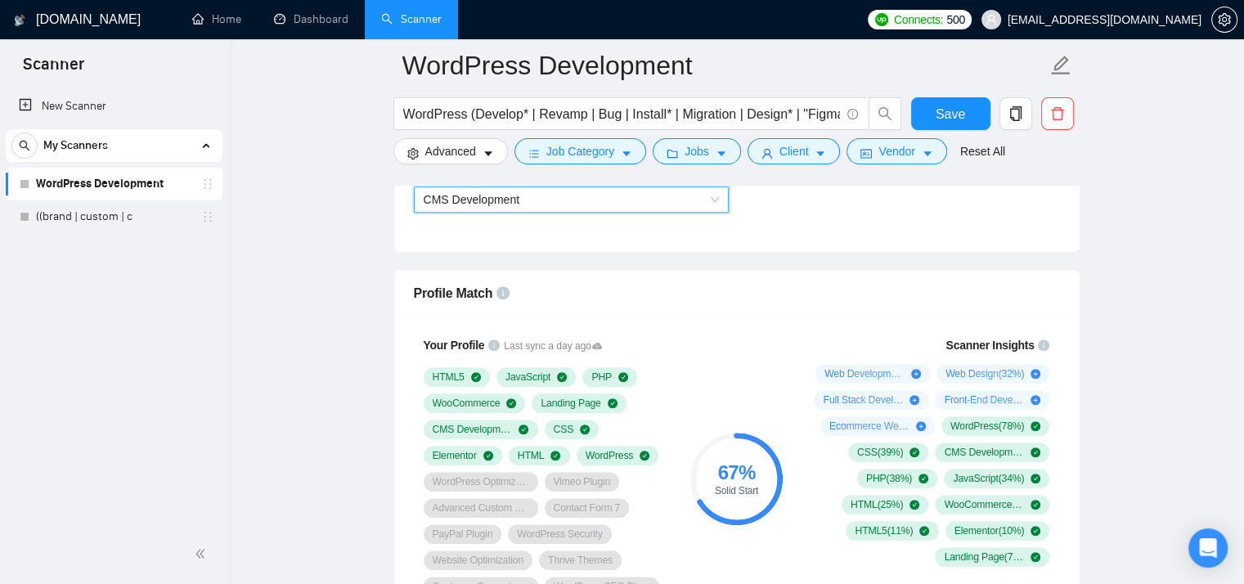
click at [674, 205] on span "CMS Development" at bounding box center [571, 199] width 295 height 25
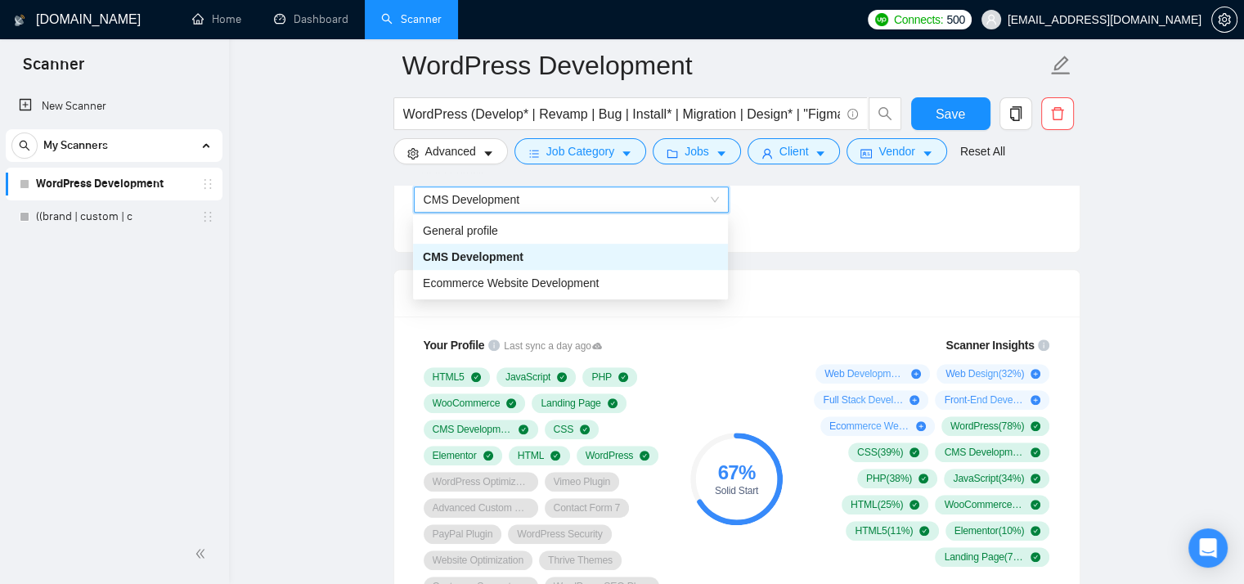
click at [674, 205] on span "CMS Development" at bounding box center [571, 199] width 295 height 25
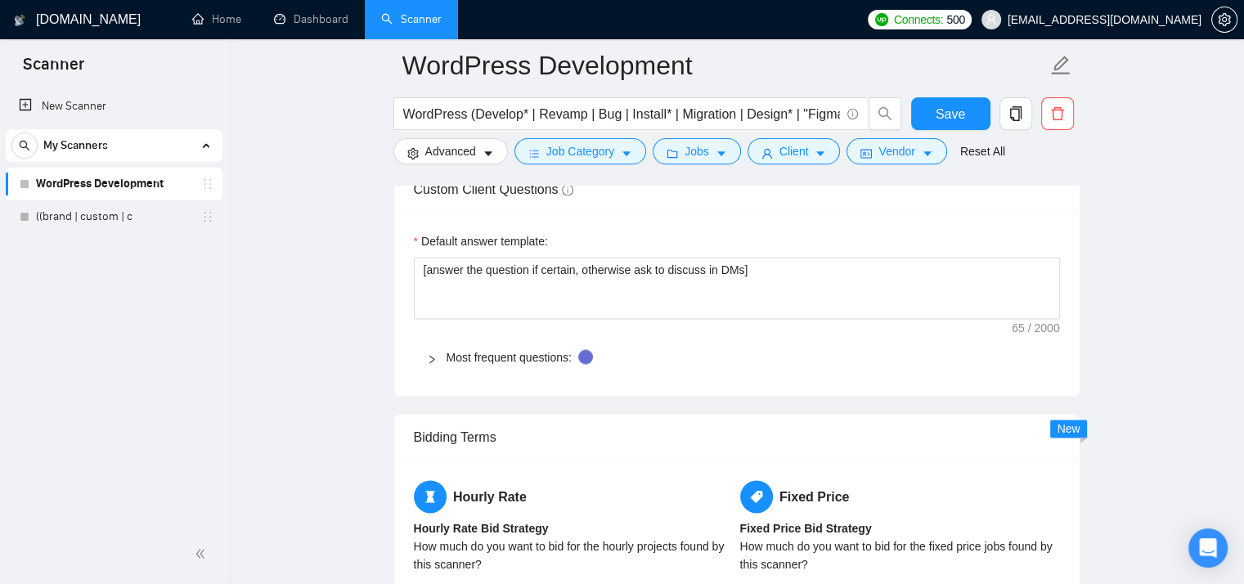
scroll to position [2291, 0]
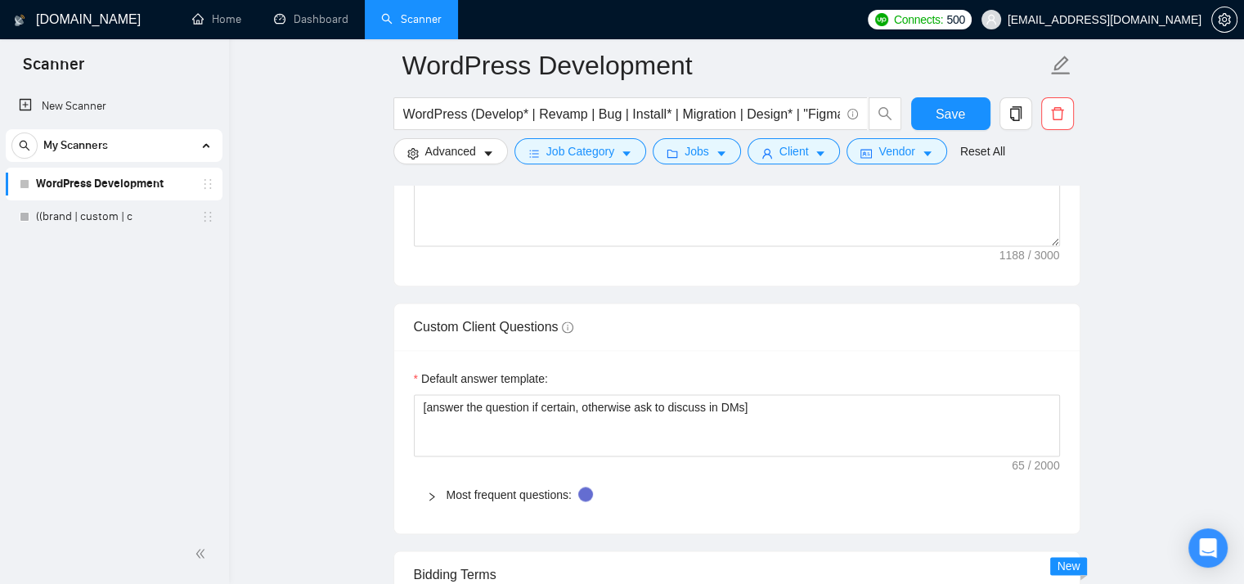
click at [1188, 375] on main "WordPress Development WordPress (Develop* | Revamp | Bug | Install* | Migration…" at bounding box center [736, 35] width 963 height 4521
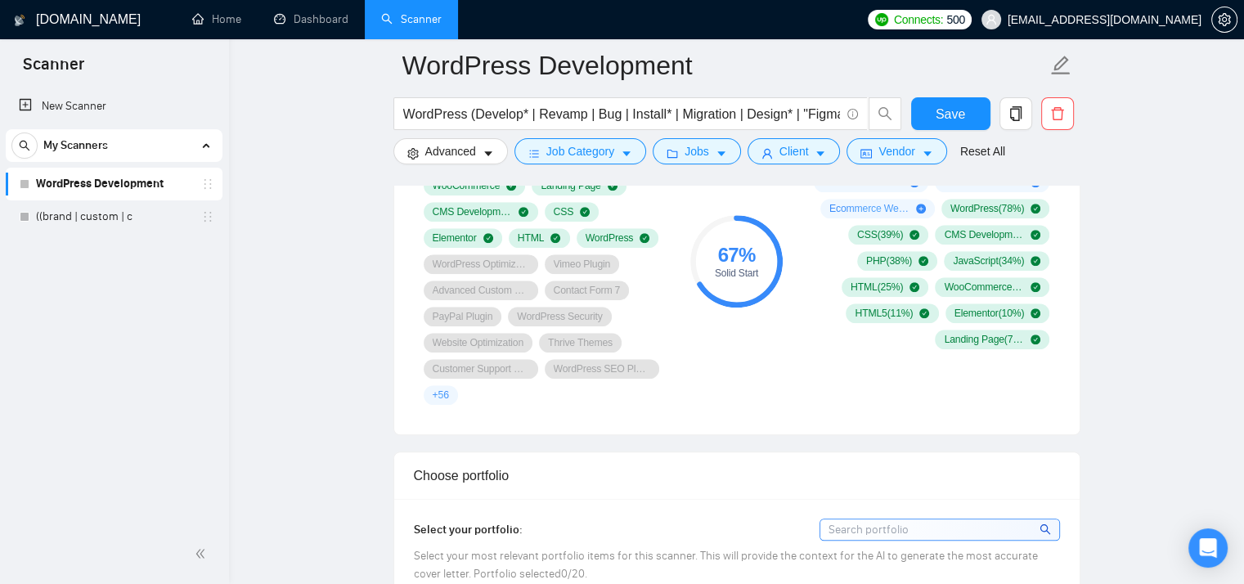
scroll to position [982, 0]
